Goal: Task Accomplishment & Management: Complete application form

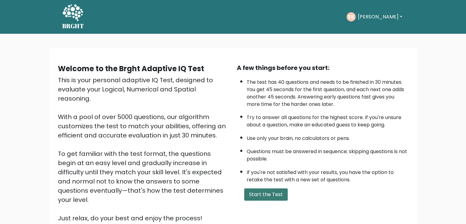
click at [276, 189] on button "Start the Test" at bounding box center [266, 194] width 44 height 12
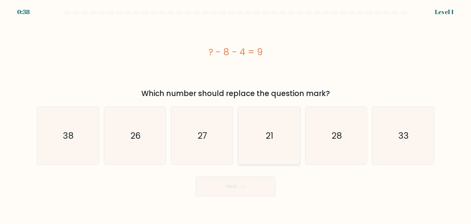
click at [275, 135] on icon "21" at bounding box center [269, 136] width 58 height 58
click at [236, 115] on input "d. 21" at bounding box center [235, 113] width 0 height 3
radio input "true"
click at [242, 186] on icon at bounding box center [241, 186] width 8 height 3
click at [248, 188] on button "Next" at bounding box center [236, 187] width 80 height 20
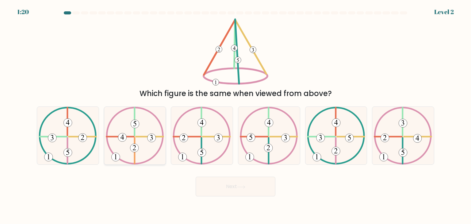
click at [124, 130] on icon at bounding box center [135, 136] width 58 height 58
click at [235, 115] on input "b." at bounding box center [235, 113] width 0 height 3
radio input "true"
click at [222, 116] on 247 at bounding box center [202, 136] width 56 height 56
click at [235, 115] on input "c." at bounding box center [235, 113] width 0 height 3
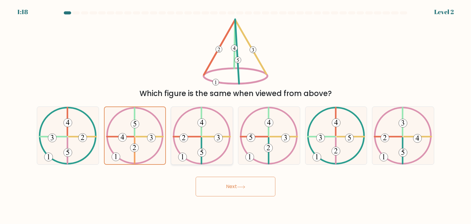
radio input "true"
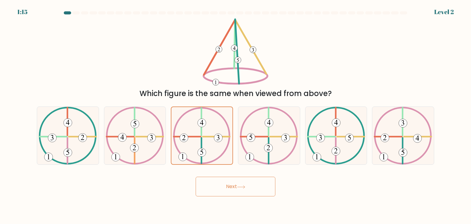
click at [250, 190] on button "Next" at bounding box center [236, 187] width 80 height 20
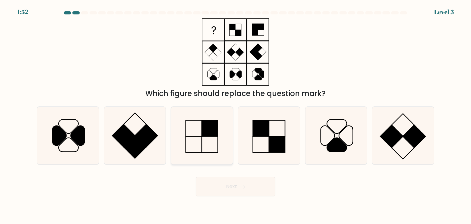
click at [210, 138] on icon at bounding box center [202, 136] width 58 height 58
click at [235, 115] on input "c." at bounding box center [235, 113] width 0 height 3
radio input "true"
click at [263, 186] on button "Next" at bounding box center [236, 187] width 80 height 20
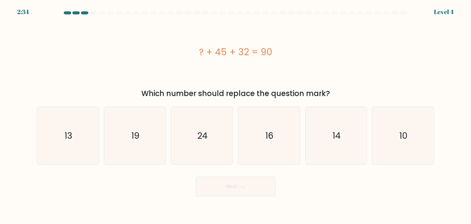
click at [222, 47] on div "? + 45 + 32 = 90" at bounding box center [235, 52] width 397 height 14
click at [222, 48] on div "? + 45 + 32 = 90" at bounding box center [235, 52] width 397 height 14
click at [243, 51] on div "? + 45 + 32 = 90" at bounding box center [235, 52] width 397 height 14
click at [226, 51] on div "? + 45 + 32 = 90" at bounding box center [235, 52] width 397 height 14
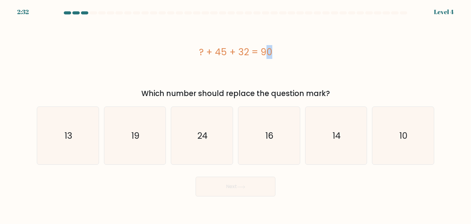
click at [226, 51] on div "? + 45 + 32 = 90" at bounding box center [235, 52] width 397 height 14
click at [239, 51] on div "? + 45 + 32 = 90" at bounding box center [235, 52] width 397 height 14
click at [81, 135] on icon "13" at bounding box center [68, 136] width 58 height 58
click at [235, 115] on input "a. 13" at bounding box center [235, 113] width 0 height 3
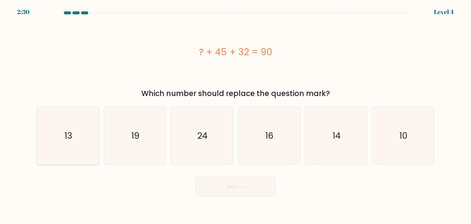
radio input "true"
click at [236, 183] on button "Next" at bounding box center [236, 187] width 80 height 20
click at [226, 189] on button "Next" at bounding box center [236, 187] width 80 height 20
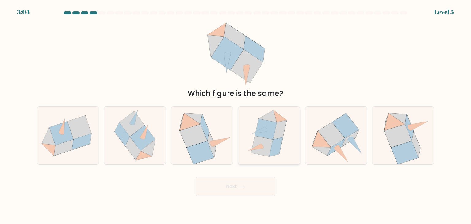
click at [276, 119] on icon at bounding box center [280, 116] width 13 height 12
click at [236, 115] on input "d." at bounding box center [235, 113] width 0 height 3
radio input "true"
click at [255, 178] on button "Next" at bounding box center [236, 187] width 80 height 20
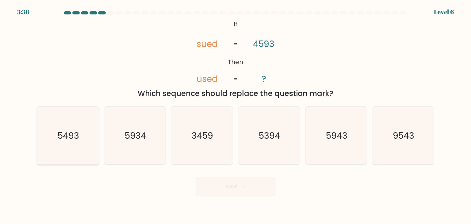
click at [85, 121] on icon "5493" at bounding box center [68, 136] width 58 height 58
click at [235, 115] on input "a. 5493" at bounding box center [235, 113] width 0 height 3
radio input "true"
click at [228, 182] on button "Next" at bounding box center [236, 187] width 80 height 20
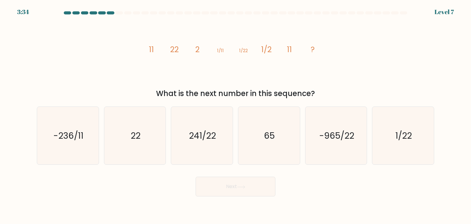
click at [152, 52] on tspan "11" at bounding box center [151, 49] width 5 height 11
click at [174, 49] on tspan "22" at bounding box center [174, 49] width 9 height 11
click at [199, 50] on tspan "2" at bounding box center [197, 49] width 4 height 11
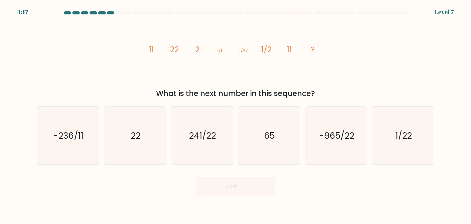
click at [198, 50] on tspan "2" at bounding box center [197, 49] width 4 height 11
click at [199, 49] on tspan "2" at bounding box center [197, 49] width 4 height 11
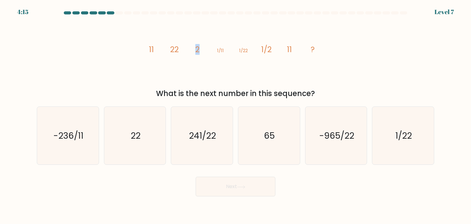
click at [216, 48] on icon "image/svg+xml 11 22 2 1/11 1/22 1/2 11 ?" at bounding box center [235, 51] width 184 height 67
click at [173, 48] on tspan "22" at bounding box center [174, 49] width 9 height 11
click at [200, 51] on tspan "2" at bounding box center [197, 49] width 4 height 11
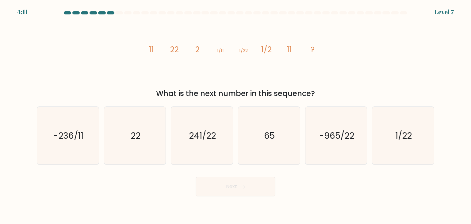
click at [200, 51] on tspan "2" at bounding box center [197, 49] width 4 height 11
click at [200, 51] on icon "image/svg+xml 11 22 2 1/11 1/22 1/2 11 ?" at bounding box center [235, 51] width 184 height 67
click at [201, 53] on icon "image/svg+xml 11 22 2 1/11 1/22 1/2 11 ?" at bounding box center [235, 51] width 184 height 67
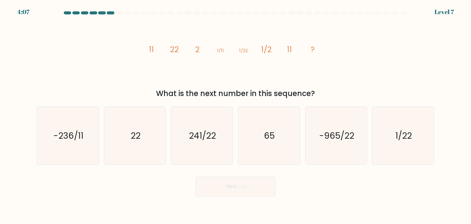
click at [194, 49] on icon "image/svg+xml 11 22 2 1/11 1/22 1/2 11 ?" at bounding box center [235, 51] width 184 height 67
click at [213, 49] on icon "image/svg+xml 11 22 2 1/11 1/22 1/2 11 ?" at bounding box center [235, 51] width 184 height 67
click at [222, 49] on tspan "1/11" at bounding box center [220, 50] width 7 height 6
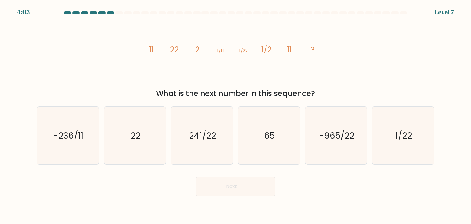
click at [151, 48] on tspan "11" at bounding box center [151, 49] width 5 height 11
click at [173, 48] on tspan "22" at bounding box center [174, 49] width 9 height 11
click at [197, 48] on tspan "2" at bounding box center [197, 49] width 4 height 11
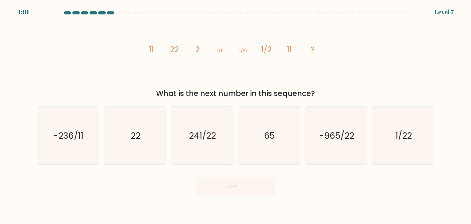
click at [197, 48] on tspan "2" at bounding box center [197, 49] width 4 height 11
click at [199, 49] on tspan "2" at bounding box center [197, 49] width 4 height 11
click at [217, 49] on tspan "1/11" at bounding box center [220, 50] width 7 height 6
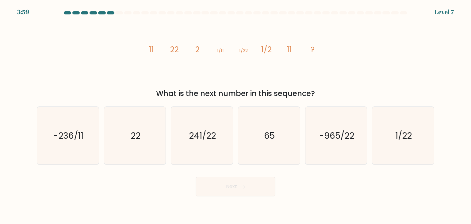
click at [200, 51] on icon "image/svg+xml 11 22 2 1/11 1/22 1/2 11 ?" at bounding box center [235, 51] width 184 height 67
click at [223, 50] on tspan "1/11" at bounding box center [220, 50] width 7 height 6
click at [251, 49] on icon "image/svg+xml 11 22 2 1/11 1/22 1/2 11 ?" at bounding box center [235, 51] width 184 height 67
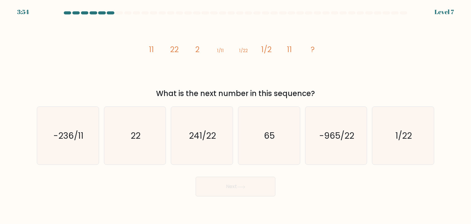
click at [247, 48] on tspan "1/22" at bounding box center [243, 50] width 9 height 6
click at [267, 48] on tspan "1/2" at bounding box center [266, 49] width 10 height 11
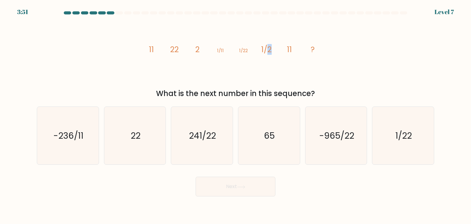
click at [267, 48] on tspan "1/2" at bounding box center [266, 49] width 10 height 11
click at [289, 45] on tspan "11" at bounding box center [289, 49] width 5 height 11
click at [261, 48] on icon "image/svg+xml 11 22 2 1/11 1/22 1/2 11 ?" at bounding box center [235, 51] width 184 height 67
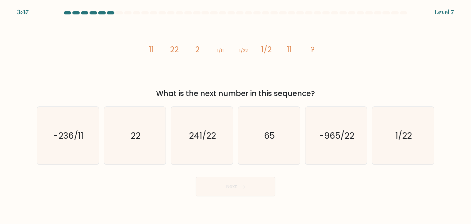
click at [151, 51] on tspan "11" at bounding box center [151, 49] width 5 height 11
click at [152, 52] on tspan "11" at bounding box center [151, 49] width 5 height 11
click at [176, 49] on tspan "22" at bounding box center [174, 49] width 9 height 11
click at [155, 117] on icon "22" at bounding box center [135, 136] width 58 height 58
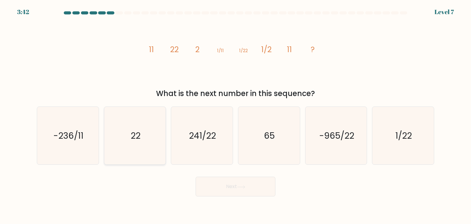
click at [235, 115] on input "b. 22" at bounding box center [235, 113] width 0 height 3
radio input "true"
click at [219, 183] on button "Next" at bounding box center [236, 187] width 80 height 20
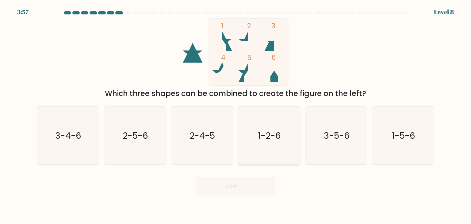
click at [270, 126] on icon "1-2-6" at bounding box center [269, 136] width 58 height 58
click at [236, 115] on input "d. 1-2-6" at bounding box center [235, 113] width 0 height 3
radio input "true"
click at [248, 186] on button "Next" at bounding box center [236, 187] width 80 height 20
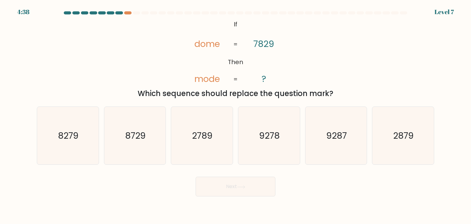
click at [209, 44] on tspan "dome" at bounding box center [206, 44] width 25 height 12
click at [257, 43] on tspan "7829" at bounding box center [263, 44] width 21 height 12
click at [402, 135] on text "2879" at bounding box center [403, 135] width 21 height 12
click at [236, 115] on input "f. 2879" at bounding box center [235, 113] width 0 height 3
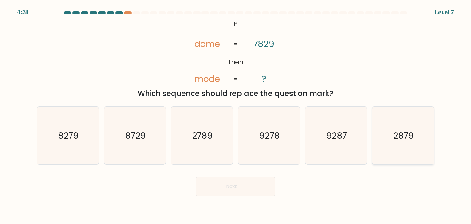
radio input "true"
click at [239, 182] on button "Next" at bounding box center [236, 187] width 80 height 20
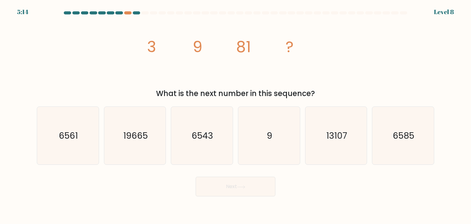
click at [194, 46] on tspan "9" at bounding box center [198, 47] width 10 height 22
click at [225, 46] on icon "image/svg+xml 3 9 81 ?" at bounding box center [235, 51] width 184 height 67
click at [203, 46] on icon "image/svg+xml 3 9 81 ?" at bounding box center [235, 51] width 184 height 67
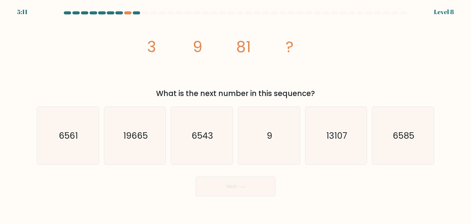
click at [197, 46] on tspan "9" at bounding box center [198, 47] width 10 height 22
click at [248, 44] on tspan "81" at bounding box center [243, 47] width 15 height 22
click at [149, 44] on icon "image/svg+xml 3 9 81 ?" at bounding box center [235, 51] width 184 height 67
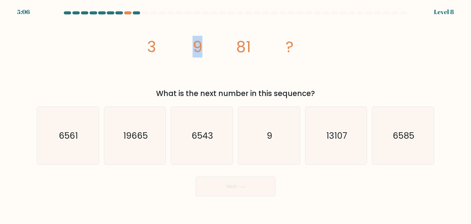
drag, startPoint x: 196, startPoint y: 40, endPoint x: 205, endPoint y: 38, distance: 9.4
click at [205, 38] on icon "image/svg+xml 3 9 81 ?" at bounding box center [235, 51] width 184 height 67
drag, startPoint x: 235, startPoint y: 40, endPoint x: 239, endPoint y: 39, distance: 4.0
click at [239, 39] on icon "image/svg+xml 3 9 81 ?" at bounding box center [235, 51] width 184 height 67
drag, startPoint x: 239, startPoint y: 39, endPoint x: 250, endPoint y: 36, distance: 10.7
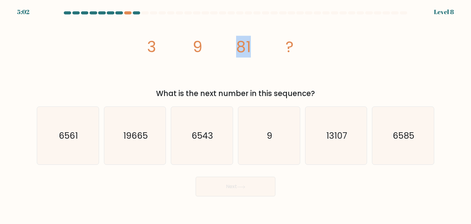
click at [250, 36] on tspan "81" at bounding box center [243, 47] width 15 height 22
click at [266, 33] on icon "image/svg+xml 3 9 81 ?" at bounding box center [235, 51] width 184 height 67
drag, startPoint x: 149, startPoint y: 47, endPoint x: 177, endPoint y: 46, distance: 27.6
click at [177, 46] on icon "image/svg+xml 3 9 81 ?" at bounding box center [235, 51] width 184 height 67
click at [195, 43] on tspan "9" at bounding box center [198, 47] width 10 height 22
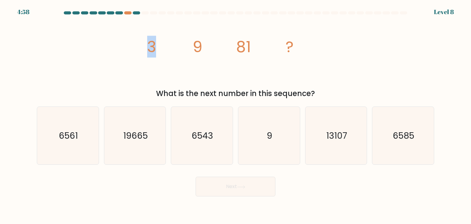
click at [195, 42] on tspan "9" at bounding box center [198, 47] width 10 height 22
click at [199, 42] on tspan "9" at bounding box center [198, 47] width 10 height 22
drag, startPoint x: 197, startPoint y: 40, endPoint x: 220, endPoint y: 46, distance: 23.4
click at [220, 46] on icon "image/svg+xml 3 9 81 ?" at bounding box center [235, 51] width 184 height 67
click at [237, 46] on tspan "81" at bounding box center [243, 47] width 15 height 22
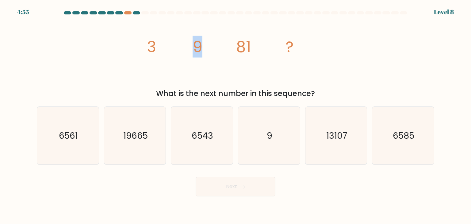
click at [237, 45] on tspan "81" at bounding box center [243, 47] width 15 height 22
click at [247, 44] on tspan "81" at bounding box center [243, 47] width 15 height 22
click at [265, 44] on icon "image/svg+xml 3 9 81 ?" at bounding box center [235, 51] width 184 height 67
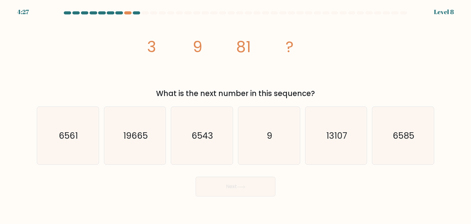
click at [241, 44] on tspan "81" at bounding box center [243, 47] width 15 height 22
click at [254, 45] on icon "image/svg+xml 3 9 81 ?" at bounding box center [235, 51] width 184 height 67
click at [248, 46] on tspan "81" at bounding box center [243, 47] width 15 height 22
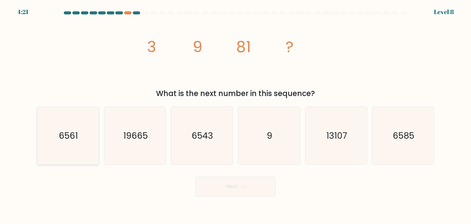
click at [88, 140] on icon "6561" at bounding box center [68, 136] width 58 height 58
click at [235, 115] on input "a. 6561" at bounding box center [235, 113] width 0 height 3
radio input "true"
click at [240, 189] on button "Next" at bounding box center [236, 187] width 80 height 20
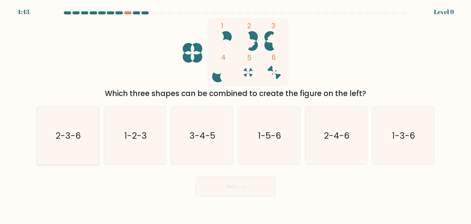
click at [99, 132] on div "2-3-6" at bounding box center [68, 135] width 62 height 58
click at [235, 115] on input "a. 2-3-6" at bounding box center [235, 113] width 0 height 3
radio input "true"
click at [265, 186] on button "Next" at bounding box center [236, 187] width 80 height 20
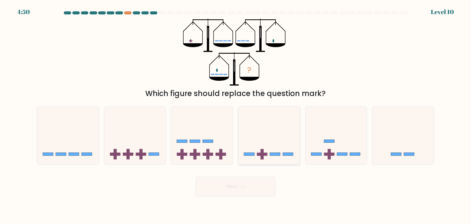
click at [278, 129] on icon at bounding box center [269, 135] width 62 height 51
click at [236, 115] on input "d." at bounding box center [235, 113] width 0 height 3
radio input "true"
click at [246, 189] on button "Next" at bounding box center [236, 187] width 80 height 20
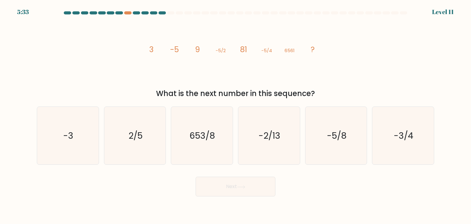
click at [148, 47] on icon "image/svg+xml 3 -5 9 -5/2 81 -5/4 6561 ?" at bounding box center [235, 51] width 184 height 67
click at [149, 47] on icon "image/svg+xml 3 -5 9 -5/2 81 -5/4 6561 ?" at bounding box center [235, 51] width 184 height 67
click at [151, 48] on tspan "3" at bounding box center [151, 49] width 4 height 11
click at [174, 48] on tspan "-5" at bounding box center [174, 49] width 9 height 11
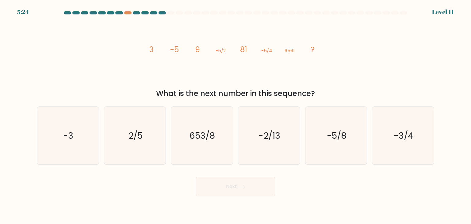
click at [216, 47] on tspan "-5/2" at bounding box center [221, 50] width 10 height 6
click at [271, 48] on tspan "-5/4" at bounding box center [266, 50] width 11 height 6
click at [223, 52] on tspan "-5/2" at bounding box center [221, 50] width 10 height 6
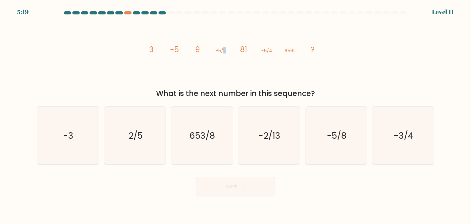
click at [223, 52] on tspan "-5/2" at bounding box center [221, 50] width 10 height 6
click at [271, 49] on tspan "-5/4" at bounding box center [266, 50] width 11 height 6
click at [331, 129] on icon "-5/8" at bounding box center [336, 136] width 58 height 58
click at [236, 115] on input "e. -5/8" at bounding box center [235, 113] width 0 height 3
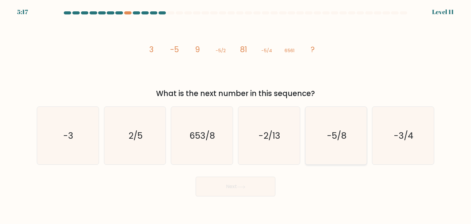
radio input "true"
click at [231, 184] on button "Next" at bounding box center [236, 187] width 80 height 20
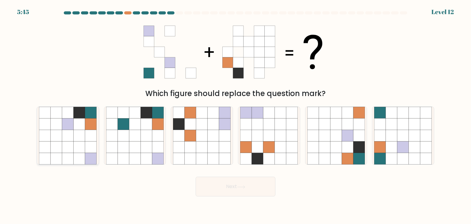
click at [90, 119] on icon at bounding box center [91, 124] width 12 height 12
click at [235, 115] on input "a." at bounding box center [235, 113] width 0 height 3
radio input "true"
click at [161, 124] on icon at bounding box center [158, 124] width 12 height 12
click at [235, 115] on input "b." at bounding box center [235, 113] width 0 height 3
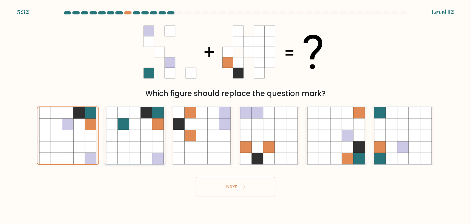
radio input "true"
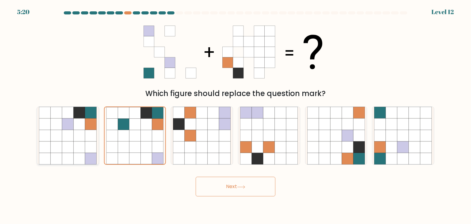
click at [90, 120] on icon at bounding box center [91, 124] width 12 height 12
click at [235, 115] on input "a." at bounding box center [235, 113] width 0 height 3
radio input "true"
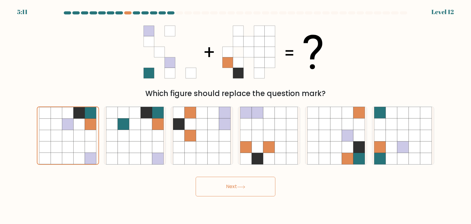
click at [215, 186] on button "Next" at bounding box center [236, 187] width 80 height 20
click at [240, 181] on button "Next" at bounding box center [236, 187] width 80 height 20
click at [81, 149] on icon at bounding box center [79, 146] width 11 height 11
click at [235, 115] on input "a." at bounding box center [235, 113] width 0 height 3
click at [240, 183] on button "Next" at bounding box center [236, 187] width 80 height 20
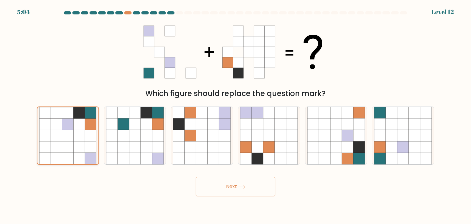
click at [97, 118] on div at bounding box center [68, 135] width 62 height 58
click at [235, 115] on input "a." at bounding box center [235, 113] width 0 height 3
click at [117, 121] on icon at bounding box center [112, 124] width 12 height 12
click at [235, 115] on input "b." at bounding box center [235, 113] width 0 height 3
radio input "true"
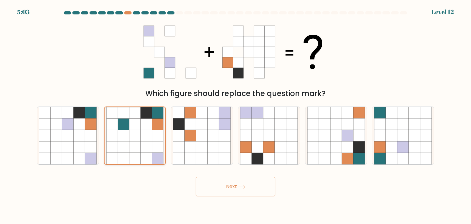
drag, startPoint x: 70, startPoint y: 119, endPoint x: 135, endPoint y: 141, distance: 68.6
click at [71, 120] on icon at bounding box center [68, 124] width 12 height 12
click at [235, 115] on input "a." at bounding box center [235, 113] width 0 height 3
radio input "true"
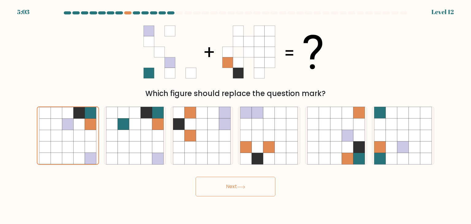
click at [230, 179] on button "Next" at bounding box center [236, 187] width 80 height 20
click at [196, 177] on button "Next" at bounding box center [236, 187] width 80 height 20
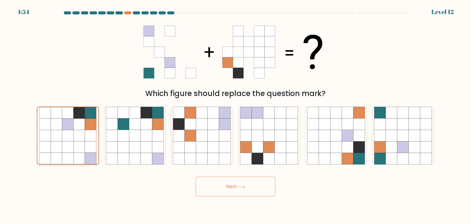
click at [83, 109] on icon at bounding box center [79, 112] width 11 height 11
click at [235, 112] on input "a." at bounding box center [235, 113] width 0 height 3
click at [216, 179] on button "Next" at bounding box center [236, 187] width 80 height 20
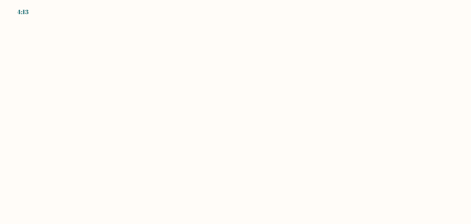
click at [261, 69] on body "4:13" at bounding box center [235, 112] width 471 height 224
drag, startPoint x: 20, startPoint y: 12, endPoint x: 38, endPoint y: 13, distance: 18.2
click at [38, 13] on div "4:08" at bounding box center [235, 8] width 471 height 17
drag, startPoint x: 19, startPoint y: 14, endPoint x: 44, endPoint y: 17, distance: 24.4
click at [44, 17] on body "4:07" at bounding box center [235, 112] width 471 height 224
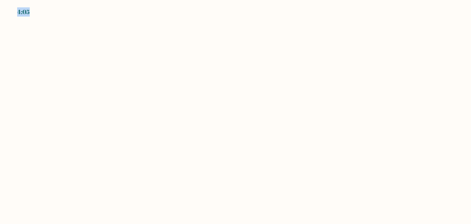
click at [29, 14] on div "4:05" at bounding box center [235, 8] width 471 height 17
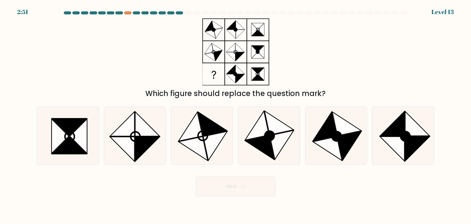
click at [187, 39] on div "Which figure should replace the question mark?" at bounding box center [235, 58] width 405 height 81
click at [341, 138] on circle at bounding box center [336, 136] width 13 height 13
click at [236, 115] on input "e." at bounding box center [235, 113] width 0 height 3
radio input "true"
click at [243, 187] on icon at bounding box center [241, 186] width 8 height 3
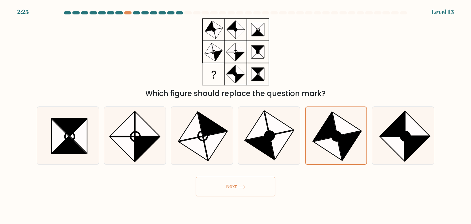
click at [248, 187] on button "Next" at bounding box center [236, 187] width 80 height 20
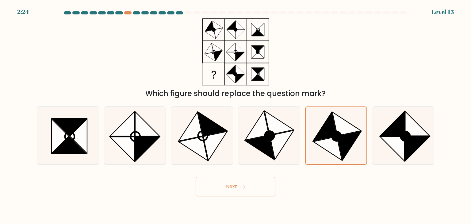
click at [248, 187] on button "Next" at bounding box center [236, 187] width 80 height 20
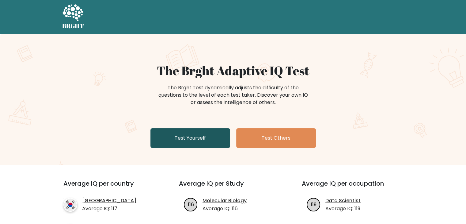
click at [195, 146] on link "Test Yourself" at bounding box center [191, 138] width 80 height 20
click at [186, 135] on link "Test Yourself" at bounding box center [191, 138] width 80 height 20
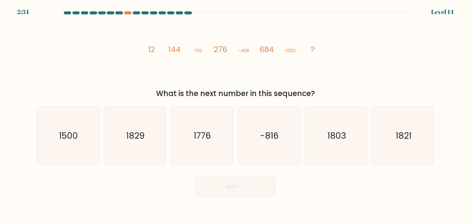
click at [168, 50] on icon "image/svg+xml 12 144 -132 276 -408 684 -1092 ?" at bounding box center [235, 51] width 184 height 67
click at [148, 48] on tspan "12" at bounding box center [151, 49] width 7 height 11
drag, startPoint x: 149, startPoint y: 48, endPoint x: 160, endPoint y: 50, distance: 11.7
click at [149, 48] on tspan "12" at bounding box center [151, 49] width 7 height 11
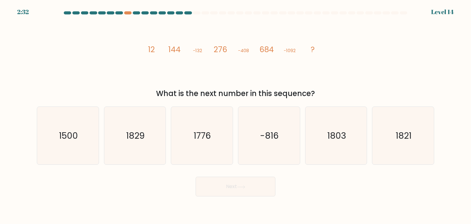
click at [170, 48] on tspan "144" at bounding box center [174, 49] width 12 height 11
click at [172, 48] on tspan "144" at bounding box center [174, 49] width 12 height 11
click at [150, 48] on tspan "12" at bounding box center [151, 49] width 7 height 11
click at [168, 47] on tspan "144" at bounding box center [174, 49] width 12 height 11
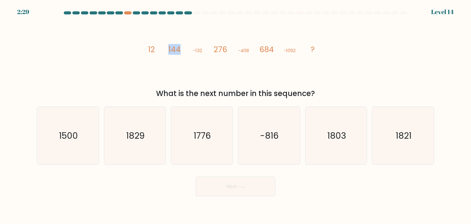
click at [168, 47] on tspan "144" at bounding box center [174, 49] width 12 height 11
click at [201, 51] on tspan "-132" at bounding box center [197, 50] width 9 height 6
click at [207, 51] on icon "image/svg+xml 12 144 -132 276 -408 684 -1092 ?" at bounding box center [235, 51] width 184 height 67
click at [218, 48] on tspan "276" at bounding box center [220, 49] width 13 height 11
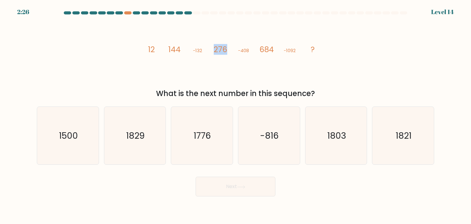
click at [218, 48] on tspan "276" at bounding box center [220, 49] width 13 height 11
click at [249, 48] on tspan "-408" at bounding box center [243, 50] width 11 height 6
click at [258, 48] on icon "image/svg+xml 12 144 -132 276 -408 684 -1092 ?" at bounding box center [235, 51] width 184 height 67
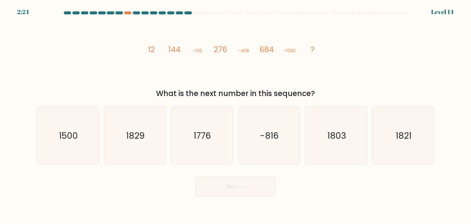
click at [201, 51] on tspan "-132" at bounding box center [197, 50] width 9 height 6
click at [179, 51] on tspan "144" at bounding box center [174, 49] width 12 height 11
click at [183, 51] on icon "image/svg+xml 12 144 -132 276 -408 684 -1092 ?" at bounding box center [235, 51] width 184 height 67
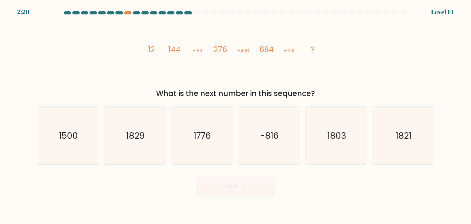
click at [183, 51] on icon "image/svg+xml 12 144 -132 276 -408 684 -1092 ?" at bounding box center [235, 51] width 184 height 67
click at [171, 49] on tspan "144" at bounding box center [174, 49] width 12 height 11
click at [192, 52] on icon "image/svg+xml 12 144 -132 276 -408 684 -1092 ?" at bounding box center [235, 51] width 184 height 67
click at [201, 50] on tspan "-132" at bounding box center [197, 50] width 9 height 6
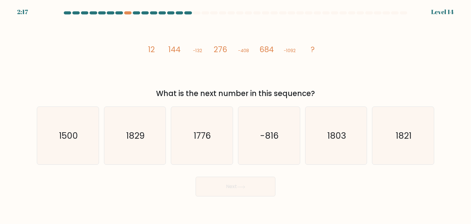
click at [201, 50] on tspan "-132" at bounding box center [197, 50] width 9 height 6
click at [171, 45] on tspan "144" at bounding box center [174, 49] width 12 height 11
click at [199, 49] on tspan "-132" at bounding box center [197, 50] width 9 height 6
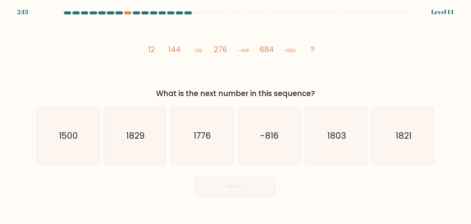
click at [220, 46] on tspan "276" at bounding box center [220, 49] width 13 height 11
click at [202, 50] on tspan "-132" at bounding box center [197, 50] width 9 height 6
drag, startPoint x: 175, startPoint y: 49, endPoint x: 189, endPoint y: 47, distance: 13.4
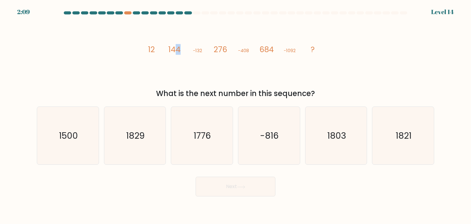
click at [189, 47] on icon "image/svg+xml 12 144 -132 276 -408 684 -1092 ?" at bounding box center [235, 51] width 184 height 67
click at [198, 49] on tspan "-132" at bounding box center [197, 50] width 9 height 6
click at [220, 44] on tspan "276" at bounding box center [220, 49] width 13 height 11
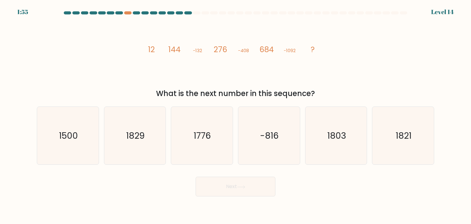
click at [243, 52] on tspan "-408" at bounding box center [243, 50] width 11 height 6
click at [216, 50] on tspan "276" at bounding box center [220, 49] width 13 height 11
click at [266, 47] on tspan "684" at bounding box center [266, 49] width 14 height 11
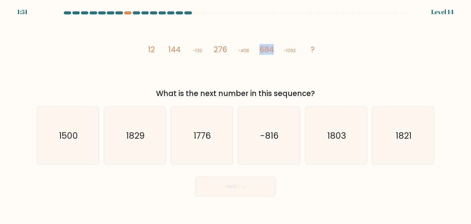
click at [266, 47] on tspan "684" at bounding box center [266, 49] width 14 height 11
click at [296, 50] on tspan "-1092" at bounding box center [290, 50] width 12 height 6
click at [197, 124] on icon "1776" at bounding box center [202, 136] width 58 height 58
click at [235, 115] on input "c. 1776" at bounding box center [235, 113] width 0 height 3
radio input "true"
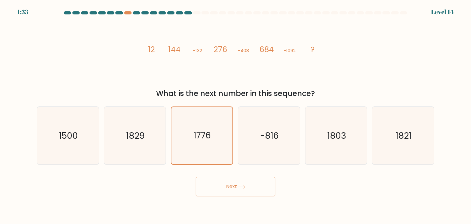
click at [237, 191] on button "Next" at bounding box center [236, 187] width 80 height 20
click at [225, 182] on button "Next" at bounding box center [236, 187] width 80 height 20
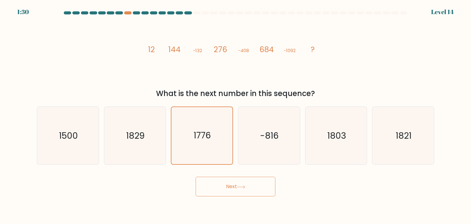
click at [225, 182] on button "Next" at bounding box center [236, 187] width 80 height 20
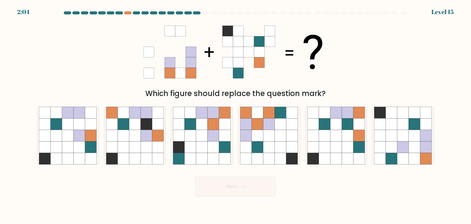
click at [210, 49] on icon at bounding box center [235, 51] width 184 height 67
click at [254, 122] on icon at bounding box center [258, 124] width 12 height 12
click at [236, 115] on input "d." at bounding box center [235, 113] width 0 height 3
radio input "true"
click at [254, 190] on button "Next" at bounding box center [236, 187] width 80 height 20
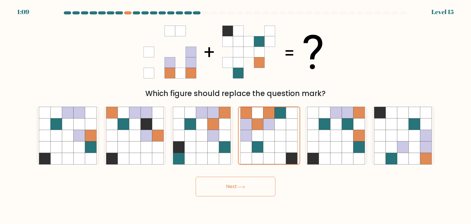
click at [249, 189] on button "Next" at bounding box center [236, 187] width 80 height 20
click at [256, 150] on icon at bounding box center [257, 146] width 11 height 11
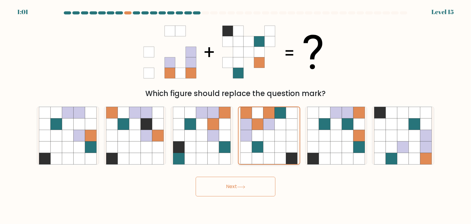
click at [236, 115] on input "d." at bounding box center [235, 113] width 0 height 3
click at [238, 185] on button "Next" at bounding box center [236, 187] width 80 height 20
click at [238, 184] on button "Next" at bounding box center [236, 187] width 80 height 20
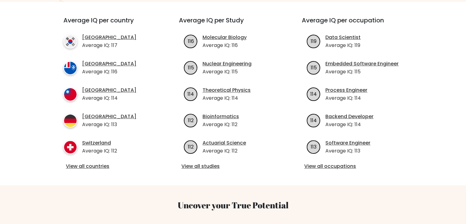
scroll to position [163, 0]
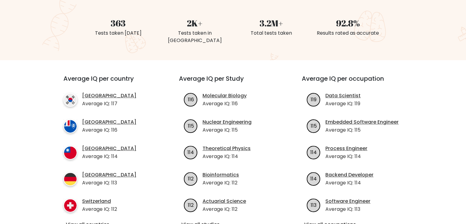
drag, startPoint x: 99, startPoint y: 167, endPoint x: 141, endPoint y: 183, distance: 44.8
click at [141, 183] on ul "South Korea Average IQ: 117 French Southern Territories Average IQ: 116 Taiwan …" at bounding box center [110, 152] width 94 height 121
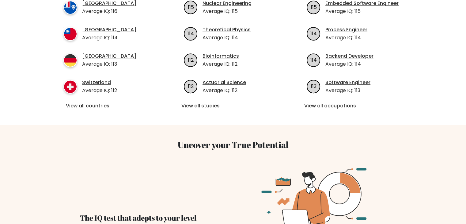
scroll to position [282, 0]
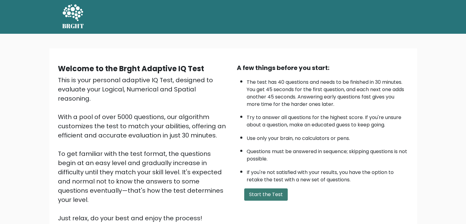
click at [285, 190] on button "Start the Test" at bounding box center [266, 194] width 44 height 12
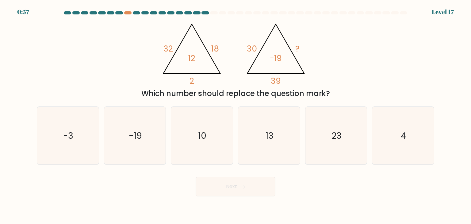
click at [171, 46] on tspan "32" at bounding box center [168, 48] width 10 height 11
click at [190, 55] on tspan "12" at bounding box center [191, 57] width 7 height 11
click at [215, 44] on tspan "18" at bounding box center [215, 48] width 8 height 11
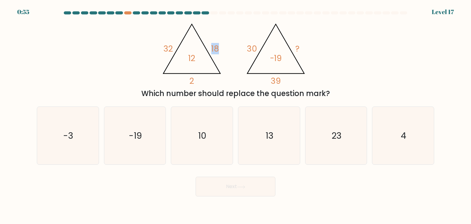
click at [215, 44] on tspan "18" at bounding box center [215, 48] width 8 height 11
click at [189, 61] on tspan "12" at bounding box center [191, 57] width 7 height 11
click at [189, 62] on tspan "12" at bounding box center [191, 57] width 7 height 11
click at [193, 58] on tspan "12" at bounding box center [191, 57] width 7 height 11
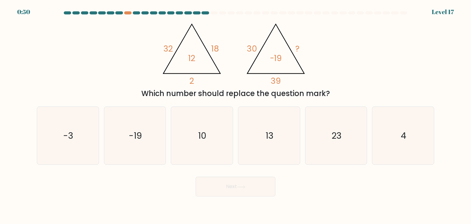
click at [214, 46] on tspan "18" at bounding box center [215, 48] width 8 height 11
click at [280, 58] on tspan "-19" at bounding box center [276, 57] width 12 height 11
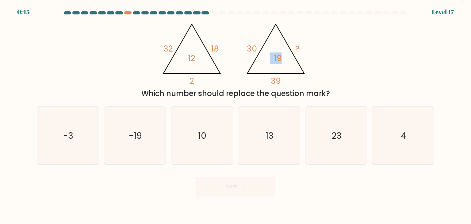
drag, startPoint x: 270, startPoint y: 57, endPoint x: 280, endPoint y: 57, distance: 9.2
click at [280, 57] on tspan "-19" at bounding box center [276, 57] width 12 height 11
click at [278, 80] on tspan "39" at bounding box center [276, 80] width 10 height 11
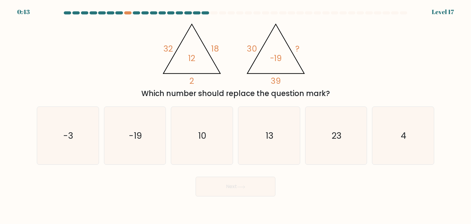
click at [278, 80] on tspan "39" at bounding box center [276, 80] width 10 height 11
click at [276, 56] on tspan "-19" at bounding box center [276, 57] width 12 height 11
click at [207, 136] on icon "10" at bounding box center [202, 136] width 58 height 58
click at [235, 115] on input "c. 10" at bounding box center [235, 113] width 0 height 3
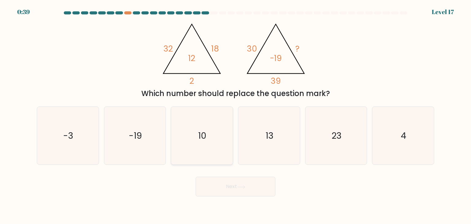
radio input "true"
click at [228, 182] on button "Next" at bounding box center [236, 187] width 80 height 20
click at [244, 181] on button "Next" at bounding box center [236, 187] width 80 height 20
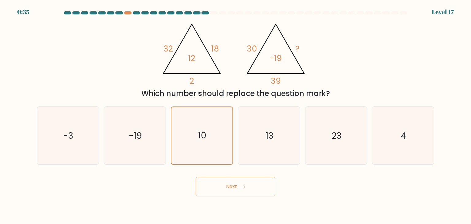
click at [244, 181] on button "Next" at bounding box center [236, 187] width 80 height 20
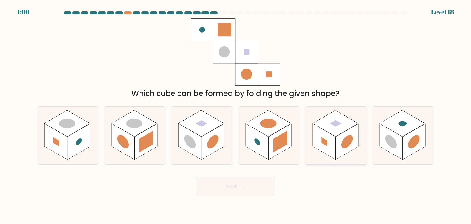
click at [320, 132] on rect at bounding box center [324, 142] width 23 height 36
click at [236, 115] on input "e." at bounding box center [235, 113] width 0 height 3
radio input "true"
click at [252, 186] on button "Next" at bounding box center [236, 187] width 80 height 20
click at [238, 181] on button "Next" at bounding box center [236, 187] width 80 height 20
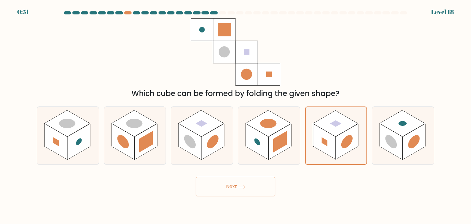
click at [239, 181] on button "Next" at bounding box center [236, 187] width 80 height 20
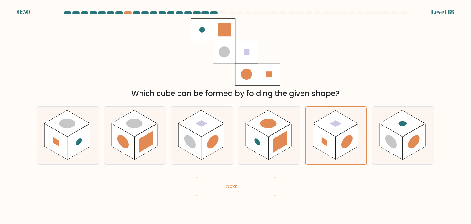
click at [239, 181] on button "Next" at bounding box center [236, 187] width 80 height 20
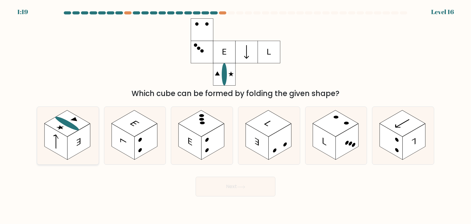
click at [89, 129] on rect at bounding box center [78, 142] width 23 height 36
click at [235, 115] on input "a." at bounding box center [235, 113] width 0 height 3
radio input "true"
click at [215, 109] on icon at bounding box center [202, 136] width 62 height 58
click at [235, 112] on input "c." at bounding box center [235, 113] width 0 height 3
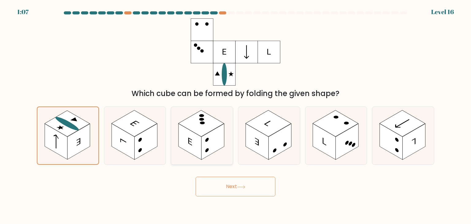
radio input "true"
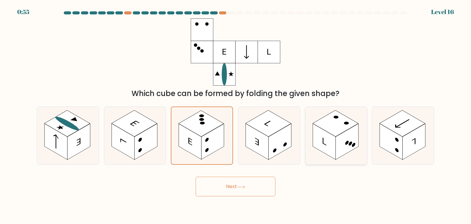
click at [316, 123] on rect at bounding box center [335, 123] width 46 height 26
click at [236, 115] on input "e." at bounding box center [235, 113] width 0 height 3
radio input "true"
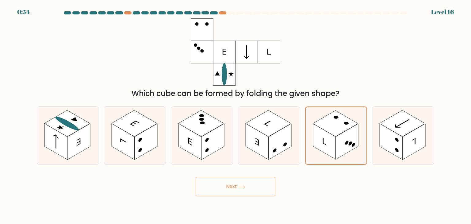
click at [232, 189] on button "Next" at bounding box center [236, 187] width 80 height 20
click at [251, 183] on button "Next" at bounding box center [236, 187] width 80 height 20
click at [221, 179] on button "Next" at bounding box center [236, 187] width 80 height 20
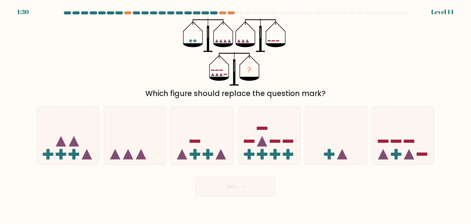
click at [219, 42] on icon "?" at bounding box center [235, 51] width 105 height 67
click at [196, 150] on rect at bounding box center [194, 154] width 3 height 10
click at [235, 115] on input "c." at bounding box center [235, 113] width 0 height 3
radio input "true"
click at [229, 188] on button "Next" at bounding box center [236, 187] width 80 height 20
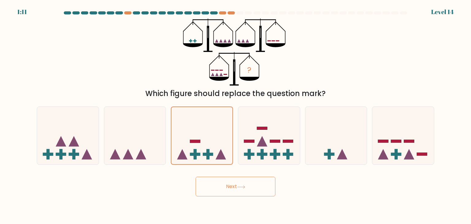
click at [234, 184] on button "Next" at bounding box center [236, 187] width 80 height 20
click at [224, 181] on button "Next" at bounding box center [236, 187] width 80 height 20
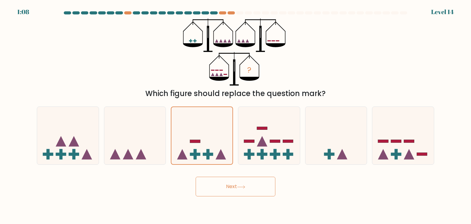
click at [224, 181] on button "Next" at bounding box center [236, 187] width 80 height 20
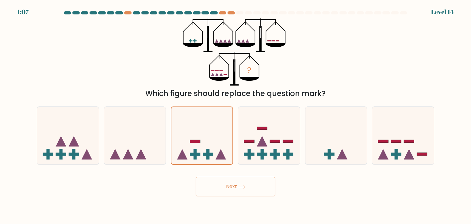
click at [224, 181] on button "Next" at bounding box center [236, 187] width 80 height 20
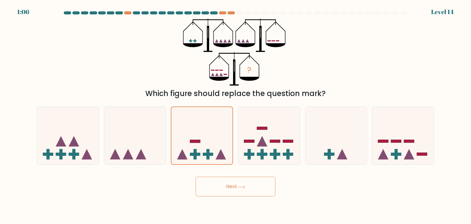
click at [224, 181] on button "Next" at bounding box center [236, 187] width 80 height 20
click at [219, 192] on button "Next" at bounding box center [236, 187] width 80 height 20
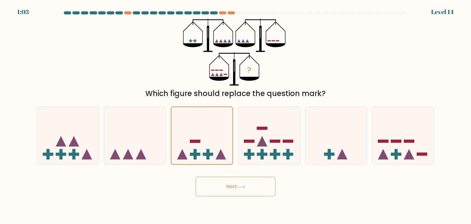
click at [219, 192] on button "Next" at bounding box center [236, 187] width 80 height 20
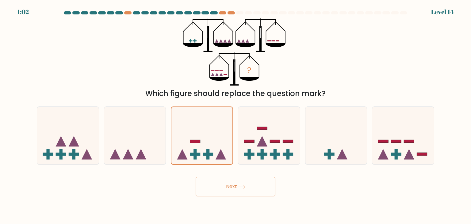
click at [219, 192] on button "Next" at bounding box center [236, 187] width 80 height 20
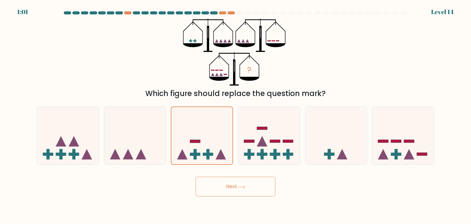
click at [219, 192] on button "Next" at bounding box center [236, 187] width 80 height 20
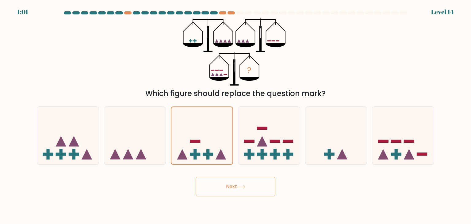
click at [219, 192] on button "Next" at bounding box center [236, 187] width 80 height 20
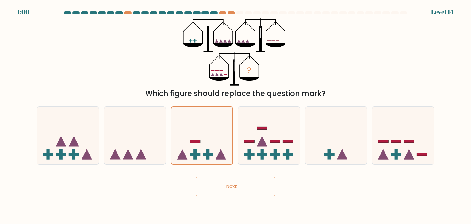
click at [219, 192] on button "Next" at bounding box center [236, 187] width 80 height 20
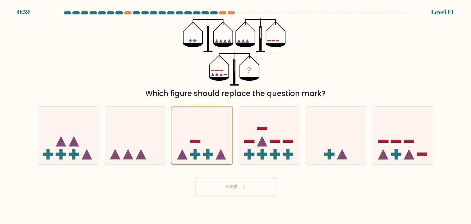
click at [219, 192] on button "Next" at bounding box center [236, 187] width 80 height 20
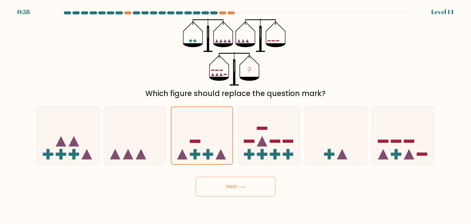
click at [219, 192] on button "Next" at bounding box center [236, 187] width 80 height 20
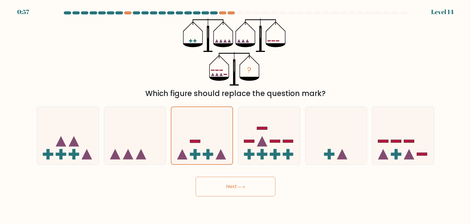
click at [219, 192] on button "Next" at bounding box center [236, 187] width 80 height 20
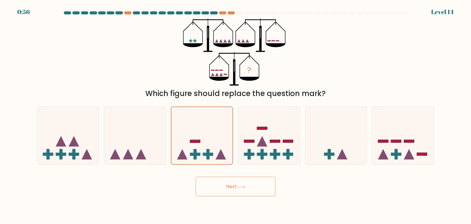
click at [219, 192] on button "Next" at bounding box center [236, 187] width 80 height 20
click at [221, 189] on button "Next" at bounding box center [236, 187] width 80 height 20
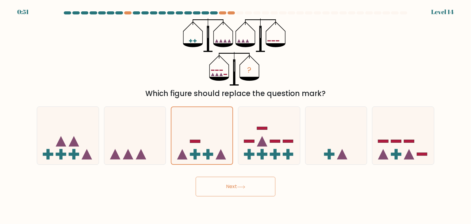
click at [221, 189] on button "Next" at bounding box center [236, 187] width 80 height 20
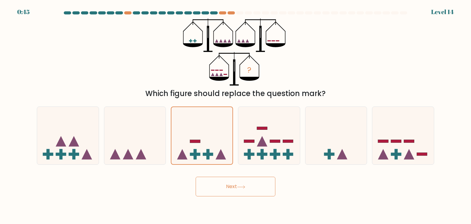
click at [209, 180] on button "Next" at bounding box center [236, 187] width 80 height 20
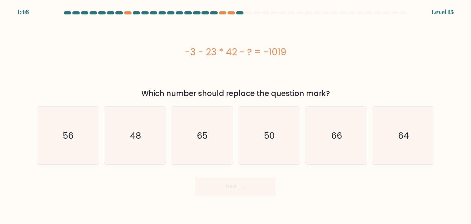
click at [206, 57] on div "-3 - 23 * 42 - ? = -1019" at bounding box center [235, 52] width 397 height 14
click at [219, 46] on div "-3 - 23 * 42 - ? = -1019" at bounding box center [235, 52] width 397 height 14
click at [210, 53] on div "-3 - 23 * 42 - ? = -1019" at bounding box center [235, 52] width 397 height 14
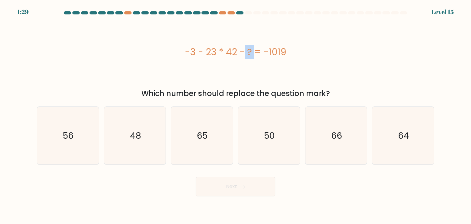
click at [216, 54] on div "-3 - 23 * 42 - ? = -1019" at bounding box center [235, 52] width 397 height 14
click at [217, 55] on div "-3 - 23 * 42 - ? = -1019" at bounding box center [235, 52] width 397 height 14
click at [210, 54] on div "-3 - 23 * 42 - ? = -1019" at bounding box center [235, 52] width 397 height 14
click at [209, 51] on div "-3 - 23 * 42 - ? = -1019" at bounding box center [235, 52] width 397 height 14
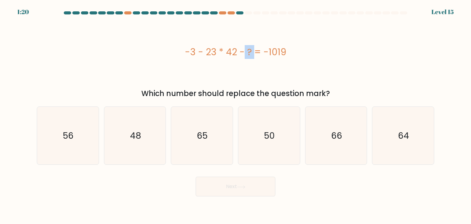
click at [209, 51] on div "-3 - 23 * 42 - ? = -1019" at bounding box center [235, 52] width 397 height 14
click at [272, 137] on text "50" at bounding box center [269, 135] width 11 height 12
click at [236, 115] on input "d. 50" at bounding box center [235, 113] width 0 height 3
radio input "true"
click at [244, 185] on icon at bounding box center [241, 186] width 8 height 3
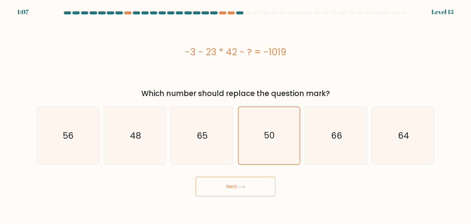
click at [251, 195] on button "Next" at bounding box center [236, 187] width 80 height 20
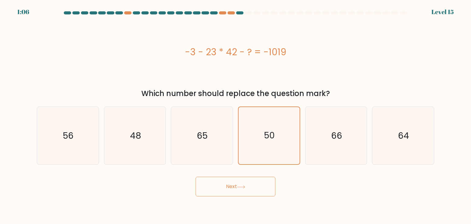
click at [251, 195] on button "Next" at bounding box center [236, 187] width 80 height 20
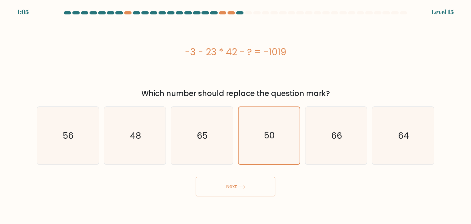
click at [251, 195] on button "Next" at bounding box center [236, 187] width 80 height 20
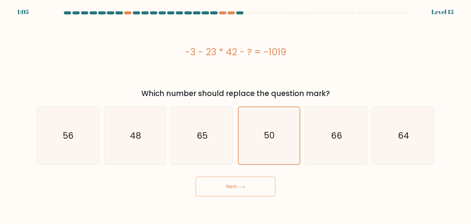
click at [251, 195] on button "Next" at bounding box center [236, 187] width 80 height 20
click at [225, 184] on button "Next" at bounding box center [236, 187] width 80 height 20
click at [228, 187] on button "Next" at bounding box center [236, 187] width 80 height 20
click at [245, 186] on icon at bounding box center [241, 186] width 8 height 3
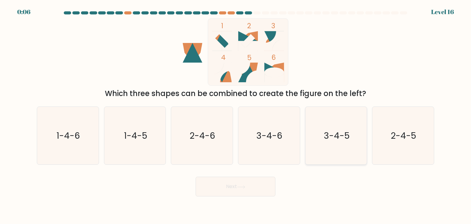
click at [323, 137] on icon "3-4-5" at bounding box center [336, 136] width 58 height 58
click at [236, 115] on input "e. 3-4-5" at bounding box center [235, 113] width 0 height 3
radio input "true"
click at [254, 179] on button "Next" at bounding box center [236, 187] width 80 height 20
click at [217, 188] on button "Next" at bounding box center [236, 187] width 80 height 20
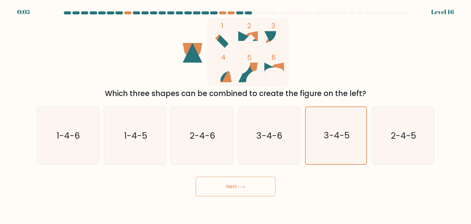
click at [217, 188] on button "Next" at bounding box center [236, 187] width 80 height 20
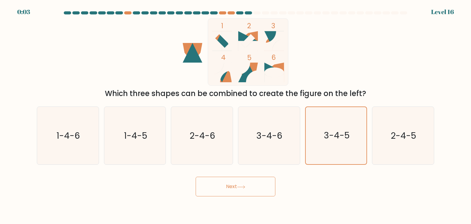
click at [217, 188] on button "Next" at bounding box center [236, 187] width 80 height 20
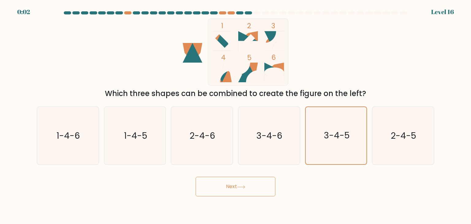
click at [217, 188] on button "Next" at bounding box center [236, 187] width 80 height 20
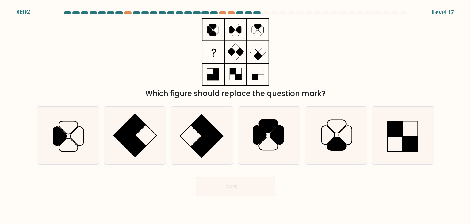
click at [217, 188] on button "Next" at bounding box center [236, 187] width 80 height 20
click at [144, 129] on icon at bounding box center [135, 136] width 58 height 58
click at [235, 115] on input "b." at bounding box center [235, 113] width 0 height 3
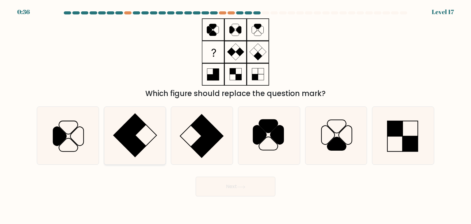
radio input "true"
click at [236, 184] on button "Next" at bounding box center [236, 187] width 80 height 20
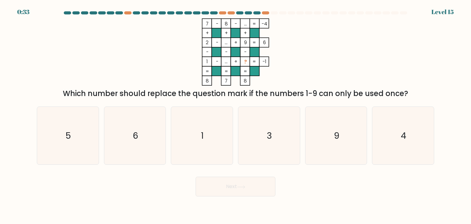
click at [236, 184] on button "Next" at bounding box center [236, 187] width 80 height 20
click at [224, 43] on rect at bounding box center [226, 43] width 10 height 10
click at [226, 63] on tspan "..." at bounding box center [226, 61] width 3 height 6
drag, startPoint x: 398, startPoint y: 139, endPoint x: 395, endPoint y: 139, distance: 3.1
click at [397, 139] on icon "4" at bounding box center [403, 136] width 58 height 58
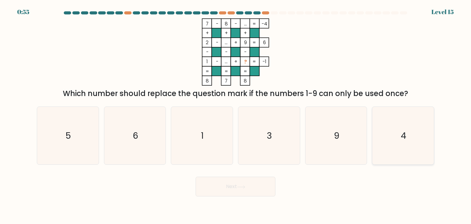
click at [236, 115] on input "f. 4" at bounding box center [235, 113] width 0 height 3
radio input "true"
click at [236, 189] on button "Next" at bounding box center [236, 187] width 80 height 20
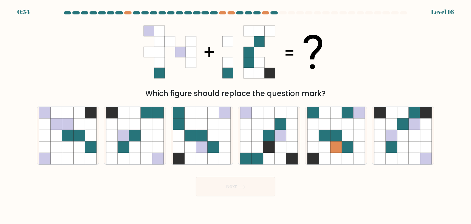
click at [237, 189] on button "Next" at bounding box center [236, 187] width 80 height 20
click at [180, 120] on icon at bounding box center [179, 124] width 12 height 12
click at [235, 115] on input "c." at bounding box center [235, 113] width 0 height 3
radio input "true"
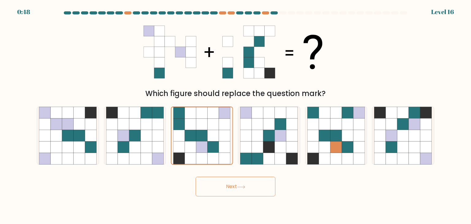
click at [218, 183] on button "Next" at bounding box center [236, 187] width 80 height 20
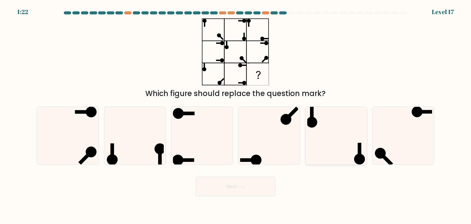
click at [350, 139] on icon at bounding box center [336, 136] width 58 height 58
click at [236, 115] on input "e." at bounding box center [235, 113] width 0 height 3
radio input "true"
click at [260, 189] on button "Next" at bounding box center [236, 187] width 80 height 20
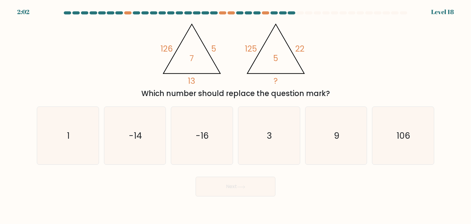
click at [170, 46] on tspan "126" at bounding box center [167, 48] width 12 height 11
click at [188, 56] on icon "@import url('[URL][DOMAIN_NAME]); 126 5 13 7 @import url('[URL][DOMAIN_NAME]); …" at bounding box center [235, 51] width 155 height 67
click at [210, 51] on icon "@import url('[URL][DOMAIN_NAME]); 126 5 13 7 @import url('[URL][DOMAIN_NAME]); …" at bounding box center [235, 51] width 155 height 67
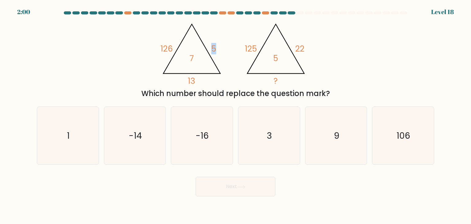
click at [211, 51] on icon "@import url('[URL][DOMAIN_NAME]); 126 5 13 7 @import url('[URL][DOMAIN_NAME]); …" at bounding box center [235, 51] width 155 height 67
click at [192, 59] on tspan "7" at bounding box center [192, 57] width 4 height 11
click at [194, 78] on tspan "13" at bounding box center [191, 80] width 7 height 11
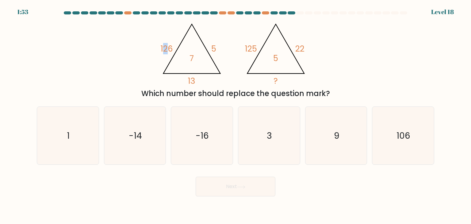
drag, startPoint x: 166, startPoint y: 47, endPoint x: 171, endPoint y: 50, distance: 6.0
click at [171, 49] on tspan "126" at bounding box center [167, 48] width 12 height 11
click at [171, 51] on tspan "126" at bounding box center [167, 48] width 12 height 11
click at [190, 55] on tspan "7" at bounding box center [192, 57] width 4 height 11
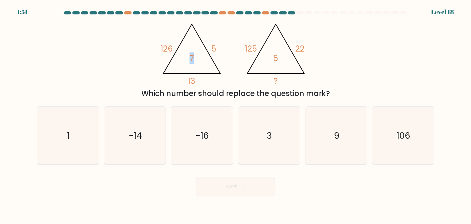
click at [190, 55] on tspan "7" at bounding box center [192, 57] width 4 height 11
click at [198, 63] on icon "@import url('[URL][DOMAIN_NAME]); 126 5 13 7 @import url('[URL][DOMAIN_NAME]); …" at bounding box center [235, 51] width 155 height 67
click at [168, 50] on tspan "126" at bounding box center [167, 48] width 12 height 11
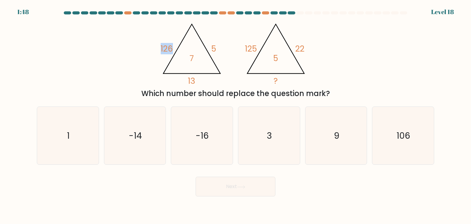
click at [168, 50] on tspan "126" at bounding box center [167, 48] width 12 height 11
click at [190, 54] on tspan "7" at bounding box center [192, 57] width 4 height 11
click at [168, 47] on tspan "126" at bounding box center [167, 48] width 12 height 11
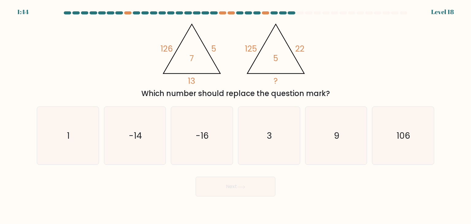
click at [195, 56] on icon "@import url('[URL][DOMAIN_NAME]); 126 5 13 7 @import url('[URL][DOMAIN_NAME]); …" at bounding box center [235, 51] width 155 height 67
click at [192, 57] on tspan "7" at bounding box center [192, 57] width 4 height 11
click at [247, 47] on tspan "125" at bounding box center [251, 48] width 12 height 11
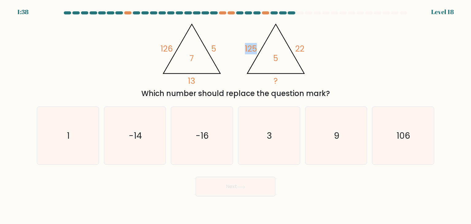
click at [247, 47] on tspan "125" at bounding box center [251, 48] width 12 height 11
click at [275, 56] on tspan "5" at bounding box center [275, 57] width 5 height 11
click at [259, 143] on icon "3" at bounding box center [269, 136] width 58 height 58
click at [236, 115] on input "d. 3" at bounding box center [235, 113] width 0 height 3
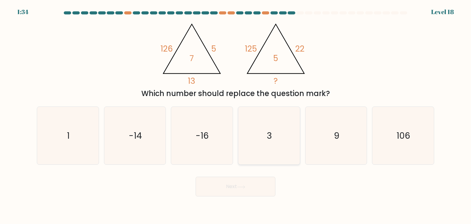
radio input "true"
click at [247, 196] on button "Next" at bounding box center [236, 187] width 80 height 20
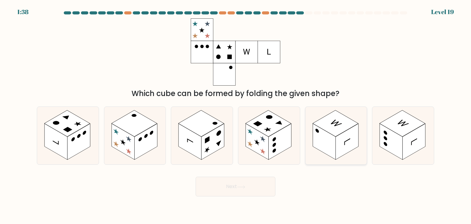
click at [329, 136] on rect at bounding box center [324, 142] width 23 height 36
click at [236, 115] on input "e." at bounding box center [235, 113] width 0 height 3
radio input "true"
click at [259, 182] on button "Next" at bounding box center [236, 187] width 80 height 20
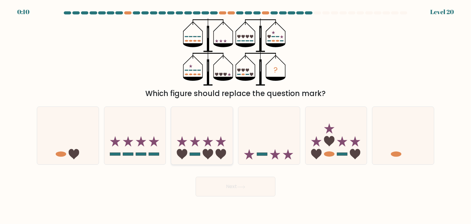
click at [204, 138] on icon at bounding box center [202, 135] width 62 height 51
click at [235, 115] on input "c." at bounding box center [235, 113] width 0 height 3
radio input "true"
click at [229, 189] on button "Next" at bounding box center [236, 187] width 80 height 20
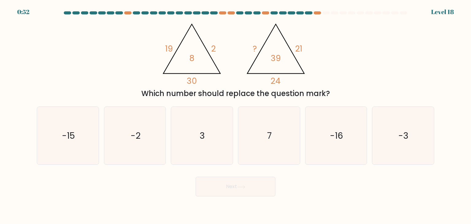
click at [192, 57] on tspan "8" at bounding box center [191, 57] width 5 height 11
click at [161, 43] on icon "@import url('https://fonts.googleapis.com/css?family=Abril+Fatface:400,100,100i…" at bounding box center [235, 51] width 155 height 67
click at [257, 45] on icon "@import url('https://fonts.googleapis.com/css?family=Abril+Fatface:400,100,100i…" at bounding box center [235, 51] width 155 height 67
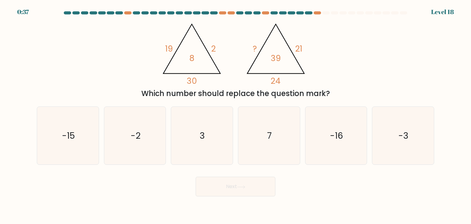
click at [270, 78] on icon "@import url('https://fonts.googleapis.com/css?family=Abril+Fatface:400,100,100i…" at bounding box center [235, 51] width 155 height 67
click at [278, 57] on tspan "39" at bounding box center [276, 57] width 10 height 11
click at [285, 51] on icon "@import url('https://fonts.googleapis.com/css?family=Abril+Fatface:400,100,100i…" at bounding box center [235, 51] width 155 height 67
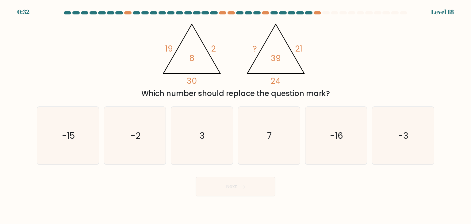
click at [280, 51] on icon "@import url('https://fonts.googleapis.com/css?family=Abril+Fatface:400,100,100i…" at bounding box center [235, 51] width 155 height 67
click at [278, 58] on tspan "39" at bounding box center [276, 57] width 10 height 11
click at [277, 56] on tspan "39" at bounding box center [276, 57] width 10 height 11
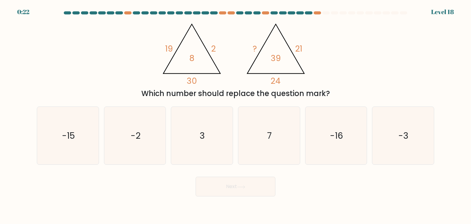
click at [278, 78] on tspan "24" at bounding box center [276, 80] width 10 height 11
click at [279, 78] on tspan "24" at bounding box center [276, 80] width 10 height 11
click at [296, 51] on tspan "21" at bounding box center [298, 48] width 7 height 11
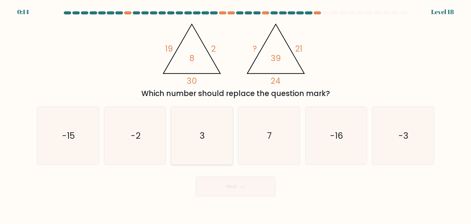
click at [197, 137] on icon "3" at bounding box center [202, 136] width 58 height 58
click at [235, 115] on input "c. 3" at bounding box center [235, 113] width 0 height 3
radio input "true"
click at [241, 184] on button "Next" at bounding box center [236, 187] width 80 height 20
click at [239, 189] on button "Next" at bounding box center [236, 187] width 80 height 20
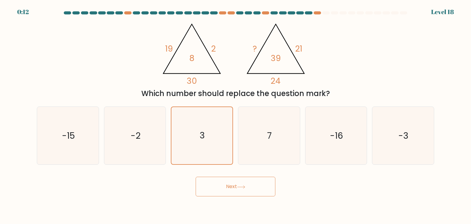
click at [239, 189] on button "Next" at bounding box center [236, 187] width 80 height 20
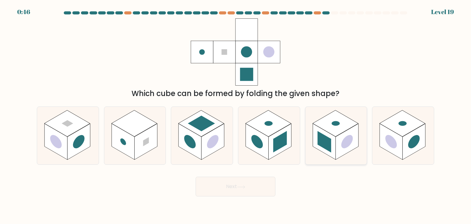
click at [345, 130] on rect at bounding box center [335, 123] width 46 height 26
click at [236, 115] on input "e." at bounding box center [235, 113] width 0 height 3
radio input "true"
click at [245, 183] on button "Next" at bounding box center [236, 187] width 80 height 20
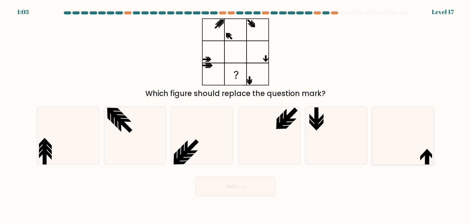
drag, startPoint x: 422, startPoint y: 138, endPoint x: 397, endPoint y: 143, distance: 25.4
click at [422, 138] on icon at bounding box center [403, 136] width 58 height 58
click at [236, 115] on input "f." at bounding box center [235, 113] width 0 height 3
radio input "true"
click at [207, 186] on button "Next" at bounding box center [236, 187] width 80 height 20
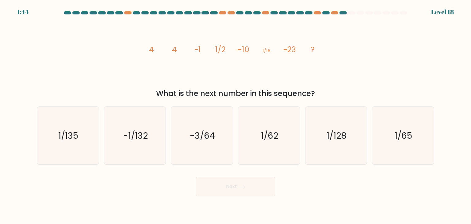
click at [155, 48] on icon "image/svg+xml 4 4 -1 1/2 -10 1/16 -23 ?" at bounding box center [235, 51] width 184 height 67
click at [179, 51] on icon "image/svg+xml 4 4 -1 1/2 -10 1/16 -23 ?" at bounding box center [235, 51] width 184 height 67
click at [205, 48] on icon "image/svg+xml 4 4 -1 1/2 -10 1/16 -23 ?" at bounding box center [235, 51] width 184 height 67
click at [175, 46] on tspan "4" at bounding box center [174, 49] width 5 height 11
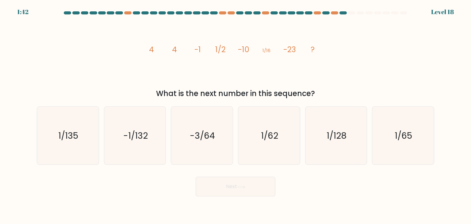
click at [175, 47] on tspan "4" at bounding box center [174, 49] width 5 height 11
drag, startPoint x: 175, startPoint y: 48, endPoint x: 183, endPoint y: 45, distance: 8.0
click at [183, 44] on icon "image/svg+xml 4 4 -1 1/2 -10 1/16 -23 ?" at bounding box center [235, 51] width 184 height 67
drag, startPoint x: 195, startPoint y: 49, endPoint x: 201, endPoint y: 47, distance: 6.7
click at [201, 47] on icon "image/svg+xml 4 4 -1 1/2 -10 1/16 -23 ?" at bounding box center [235, 51] width 184 height 67
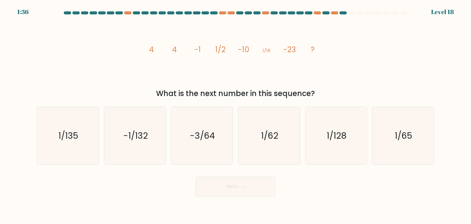
click at [172, 47] on icon "image/svg+xml 4 4 -1 1/2 -10 1/16 -23 ?" at bounding box center [235, 51] width 184 height 67
drag, startPoint x: 216, startPoint y: 46, endPoint x: 226, endPoint y: 46, distance: 9.8
click at [226, 46] on icon "image/svg+xml 4 4 -1 1/2 -10 1/16 -23 ?" at bounding box center [235, 51] width 184 height 67
click at [222, 48] on tspan "1/2" at bounding box center [220, 49] width 10 height 11
drag, startPoint x: 219, startPoint y: 49, endPoint x: 227, endPoint y: 48, distance: 8.0
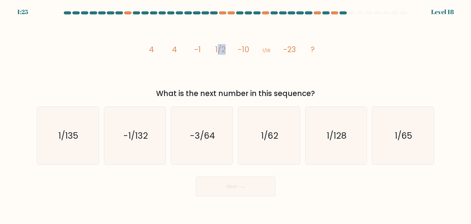
click at [227, 48] on icon "image/svg+xml 4 4 -1 1/2 -10 1/16 -23 ?" at bounding box center [235, 51] width 184 height 67
click at [225, 47] on tspan "1/2" at bounding box center [220, 49] width 10 height 11
drag, startPoint x: 215, startPoint y: 50, endPoint x: 229, endPoint y: 49, distance: 14.1
click at [229, 49] on icon "image/svg+xml 4 4 -1 1/2 -10 1/16 -23 ?" at bounding box center [235, 51] width 184 height 67
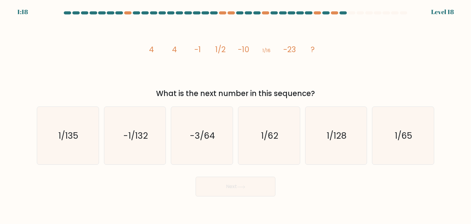
click at [243, 49] on tspan "-10" at bounding box center [243, 49] width 11 height 11
drag, startPoint x: 174, startPoint y: 48, endPoint x: 180, endPoint y: 48, distance: 6.1
click at [180, 48] on icon "image/svg+xml 4 4 -1 1/2 -10 1/16 -23 ?" at bounding box center [235, 51] width 184 height 67
click at [193, 45] on icon "image/svg+xml 4 4 -1 1/2 -10 1/16 -23 ?" at bounding box center [235, 51] width 184 height 67
click at [179, 48] on icon "image/svg+xml 4 4 -1 1/2 -10 1/16 -23 ?" at bounding box center [235, 51] width 184 height 67
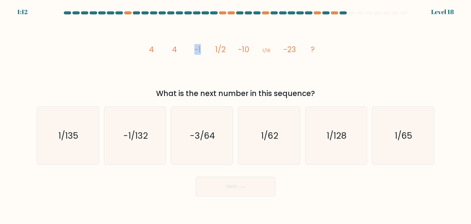
drag, startPoint x: 196, startPoint y: 48, endPoint x: 205, endPoint y: 48, distance: 8.9
click at [205, 48] on icon "image/svg+xml 4 4 -1 1/2 -10 1/16 -23 ?" at bounding box center [235, 51] width 184 height 67
click at [227, 52] on icon "image/svg+xml 4 4 -1 1/2 -10 1/16 -23 ?" at bounding box center [235, 51] width 184 height 67
drag, startPoint x: 193, startPoint y: 50, endPoint x: 201, endPoint y: 49, distance: 8.0
click at [201, 49] on icon "image/svg+xml 4 4 -1 1/2 -10 1/16 -23 ?" at bounding box center [235, 51] width 184 height 67
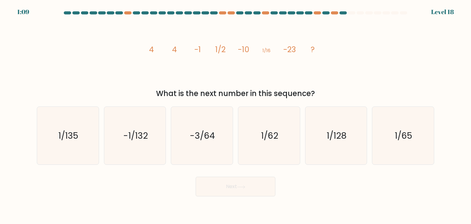
click at [211, 49] on icon "image/svg+xml 4 4 -1 1/2 -10 1/16 -23 ?" at bounding box center [235, 51] width 184 height 67
click at [218, 48] on tspan "1/2" at bounding box center [220, 49] width 10 height 11
drag, startPoint x: 214, startPoint y: 48, endPoint x: 231, endPoint y: 46, distance: 17.0
click at [231, 45] on icon "image/svg+xml 4 4 -1 1/2 -10 1/16 -23 ?" at bounding box center [235, 51] width 184 height 67
click at [235, 48] on icon "image/svg+xml 4 4 -1 1/2 -10 1/16 -23 ?" at bounding box center [235, 51] width 184 height 67
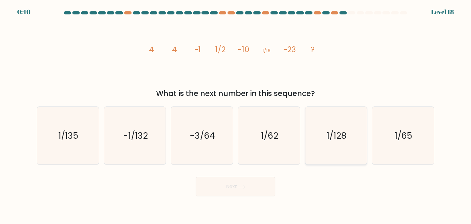
click at [352, 132] on icon "1/128" at bounding box center [336, 136] width 58 height 58
click at [236, 115] on input "e. 1/128" at bounding box center [235, 113] width 0 height 3
radio input "true"
click at [240, 185] on icon at bounding box center [241, 186] width 8 height 3
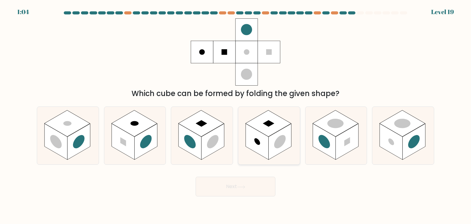
click at [286, 132] on rect at bounding box center [280, 142] width 23 height 36
click at [236, 115] on input "d." at bounding box center [235, 113] width 0 height 3
radio input "true"
click at [141, 117] on rect at bounding box center [134, 123] width 46 height 26
click at [235, 115] on input "b." at bounding box center [235, 113] width 0 height 3
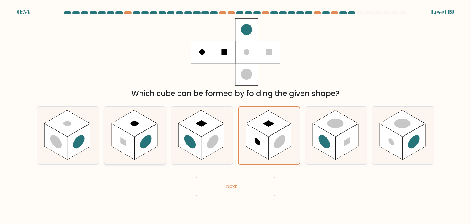
radio input "true"
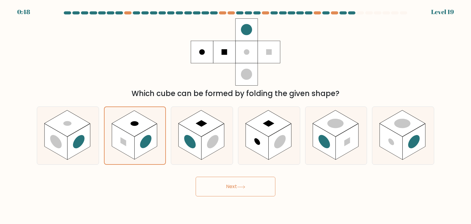
click at [235, 193] on button "Next" at bounding box center [236, 187] width 80 height 20
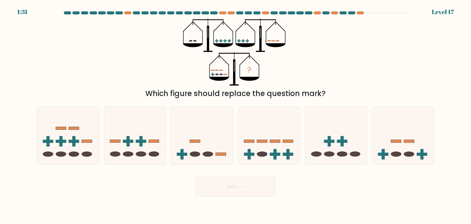
click at [194, 41] on ellipse at bounding box center [194, 41] width 3 height 2
click at [223, 42] on icon "?" at bounding box center [235, 51] width 105 height 67
click at [198, 51] on icon "?" at bounding box center [235, 51] width 105 height 67
click at [303, 61] on div "? Which figure should replace the question mark?" at bounding box center [235, 58] width 405 height 81
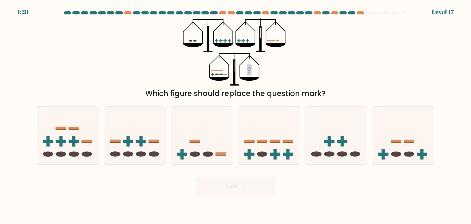
click at [246, 74] on icon "?" at bounding box center [235, 51] width 105 height 67
click at [220, 73] on icon "?" at bounding box center [235, 51] width 105 height 67
click at [221, 73] on icon "?" at bounding box center [235, 51] width 105 height 67
click at [197, 42] on icon "?" at bounding box center [235, 51] width 105 height 67
click at [237, 80] on icon "?" at bounding box center [235, 51] width 105 height 67
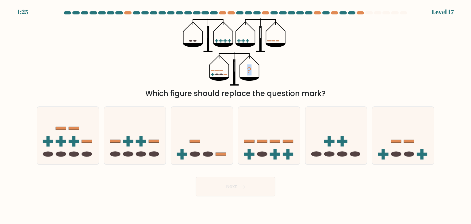
click at [270, 42] on icon "?" at bounding box center [235, 51] width 105 height 67
click at [216, 75] on icon "?" at bounding box center [235, 51] width 105 height 67
click at [270, 148] on icon at bounding box center [269, 135] width 62 height 51
click at [236, 115] on input "d." at bounding box center [235, 113] width 0 height 3
radio input "true"
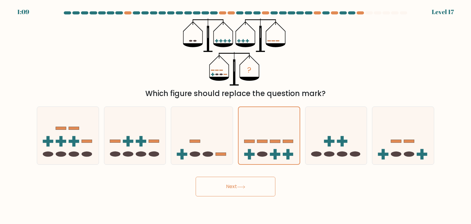
click at [254, 178] on button "Next" at bounding box center [236, 187] width 80 height 20
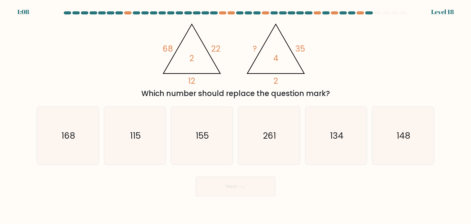
click at [255, 184] on button "Next" at bounding box center [236, 187] width 80 height 20
click at [193, 54] on tspan "2" at bounding box center [191, 57] width 5 height 11
drag, startPoint x: 172, startPoint y: 48, endPoint x: 184, endPoint y: 48, distance: 11.4
click at [184, 48] on icon "@import url('https://fonts.googleapis.com/css?family=Abril+Fatface:400,100,100i…" at bounding box center [235, 51] width 155 height 67
click at [220, 51] on tspan "22" at bounding box center [215, 48] width 9 height 11
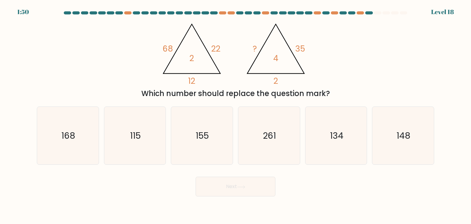
click at [198, 60] on icon "@import url('https://fonts.googleapis.com/css?family=Abril+Fatface:400,100,100i…" at bounding box center [235, 51] width 155 height 67
click at [193, 52] on tspan "2" at bounding box center [191, 57] width 5 height 11
click at [166, 47] on tspan "68" at bounding box center [168, 48] width 10 height 11
click at [202, 64] on icon "@import url('https://fonts.googleapis.com/css?family=Abril+Fatface:400,100,100i…" at bounding box center [235, 51] width 155 height 67
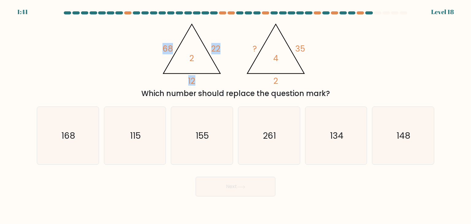
drag, startPoint x: 163, startPoint y: 48, endPoint x: 186, endPoint y: 47, distance: 23.0
click at [186, 47] on icon "@import url('https://fonts.googleapis.com/css?family=Abril+Fatface:400,100,100i…" at bounding box center [235, 51] width 155 height 67
click at [200, 53] on icon "@import url('https://fonts.googleapis.com/css?family=Abril+Fatface:400,100,100i…" at bounding box center [235, 51] width 155 height 67
click at [214, 48] on tspan "22" at bounding box center [215, 48] width 9 height 11
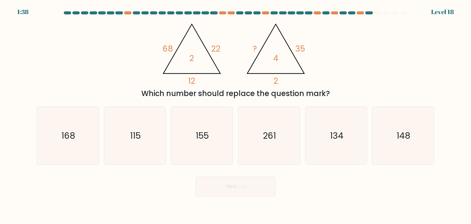
click at [203, 58] on icon "@import url('https://fonts.googleapis.com/css?family=Abril+Fatface:400,100,100i…" at bounding box center [235, 51] width 155 height 67
click at [211, 52] on tspan "22" at bounding box center [215, 48] width 9 height 11
click at [185, 52] on icon "@import url('https://fonts.googleapis.com/css?family=Abril+Fatface:400,100,100i…" at bounding box center [235, 51] width 155 height 67
click at [391, 135] on icon "148" at bounding box center [403, 136] width 58 height 58
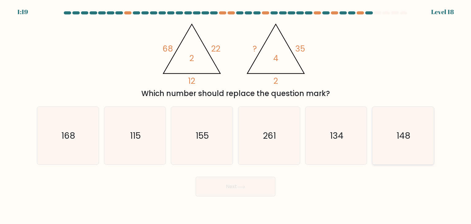
click at [236, 115] on input "f. 148" at bounding box center [235, 113] width 0 height 3
radio input "true"
click at [241, 181] on button "Next" at bounding box center [236, 187] width 80 height 20
click at [240, 185] on button "Next" at bounding box center [236, 187] width 80 height 20
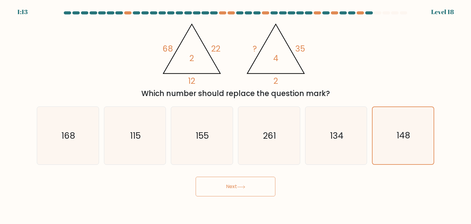
click at [240, 185] on button "Next" at bounding box center [236, 187] width 80 height 20
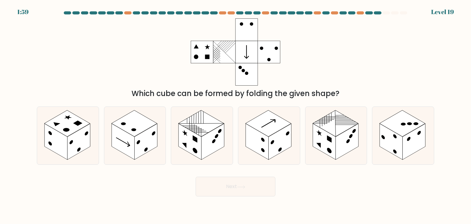
click at [246, 34] on rect at bounding box center [246, 29] width 22 height 22
click at [334, 125] on rect at bounding box center [335, 123] width 46 height 26
click at [236, 115] on input "e." at bounding box center [235, 113] width 0 height 3
radio input "true"
click at [259, 187] on button "Next" at bounding box center [236, 187] width 80 height 20
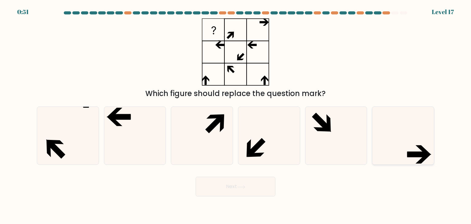
click at [391, 130] on icon at bounding box center [403, 136] width 58 height 58
click at [236, 115] on input "f." at bounding box center [235, 113] width 0 height 3
radio input "true"
click at [252, 189] on button "Next" at bounding box center [236, 187] width 80 height 20
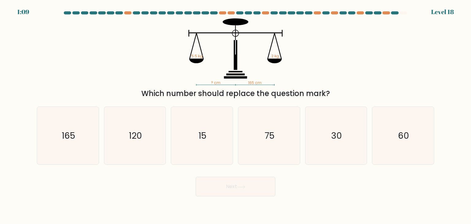
click at [250, 81] on tspan "165 cm" at bounding box center [254, 82] width 13 height 5
click at [278, 75] on icon "? cm 165 cm 5.5 kg 2 kg" at bounding box center [235, 51] width 184 height 67
click at [262, 76] on icon "? cm 165 cm 5.5 kg 2 kg" at bounding box center [235, 51] width 184 height 67
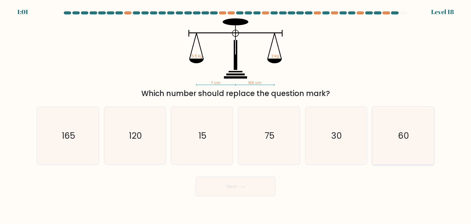
click at [389, 128] on icon "60" at bounding box center [403, 136] width 58 height 58
click at [236, 115] on input "f. 60" at bounding box center [235, 113] width 0 height 3
radio input "true"
click at [245, 179] on button "Next" at bounding box center [236, 187] width 80 height 20
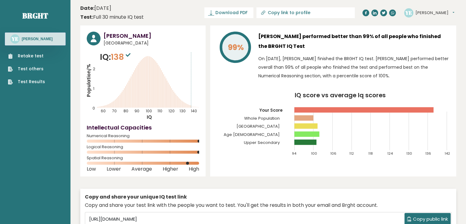
click at [418, 109] on rect at bounding box center [365, 110] width 140 height 6
click at [40, 54] on link "Retake test" at bounding box center [26, 56] width 37 height 6
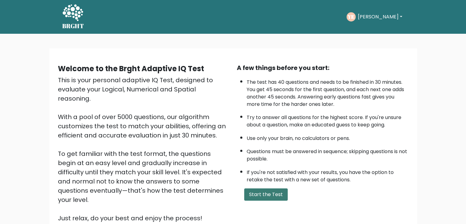
click at [262, 190] on button "Start the Test" at bounding box center [266, 194] width 44 height 12
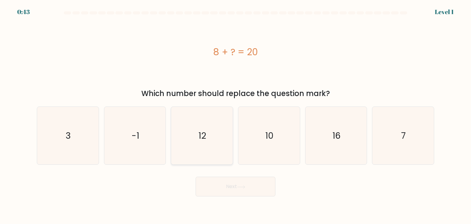
click at [196, 123] on icon "12" at bounding box center [202, 136] width 58 height 58
click at [235, 115] on input "c. 12" at bounding box center [235, 113] width 0 height 3
radio input "true"
click at [229, 183] on button "Next" at bounding box center [236, 187] width 80 height 20
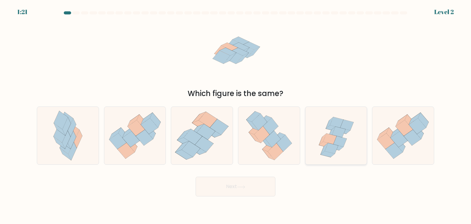
click at [350, 138] on icon at bounding box center [336, 136] width 60 height 58
click at [236, 115] on input "e." at bounding box center [235, 113] width 0 height 3
radio input "true"
click at [229, 187] on button "Next" at bounding box center [236, 187] width 80 height 20
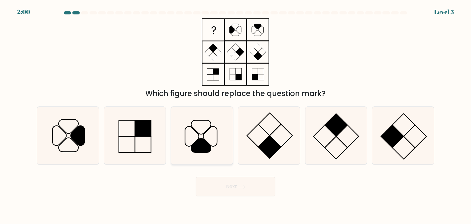
click at [204, 124] on icon at bounding box center [202, 136] width 58 height 58
click at [235, 115] on input "c." at bounding box center [235, 113] width 0 height 3
radio input "true"
click at [244, 187] on icon at bounding box center [240, 186] width 7 height 3
click at [239, 188] on icon at bounding box center [241, 186] width 8 height 3
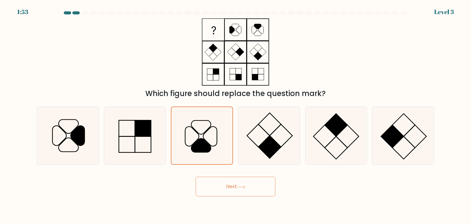
click at [229, 191] on button "Next" at bounding box center [236, 187] width 80 height 20
click at [229, 190] on button "Next" at bounding box center [236, 187] width 80 height 20
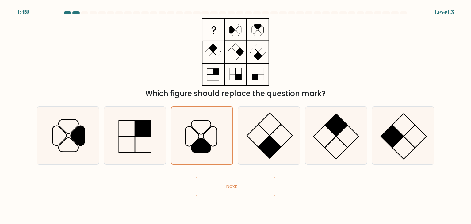
click at [229, 190] on button "Next" at bounding box center [236, 187] width 80 height 20
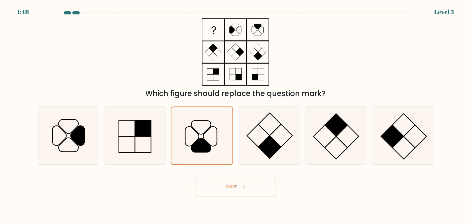
click at [229, 190] on button "Next" at bounding box center [236, 187] width 80 height 20
click at [242, 188] on icon at bounding box center [241, 186] width 8 height 3
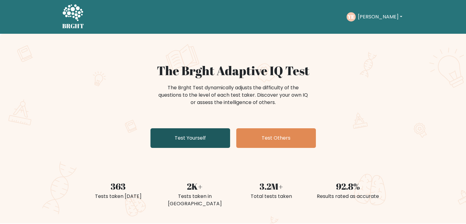
click at [191, 145] on link "Test Yourself" at bounding box center [191, 138] width 80 height 20
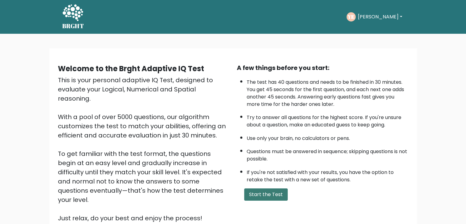
click at [255, 192] on button "Start the Test" at bounding box center [266, 194] width 44 height 12
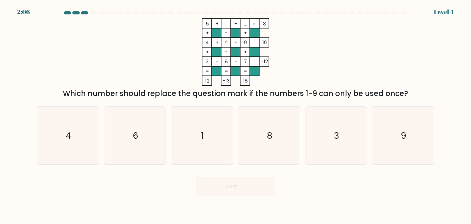
click at [206, 41] on tspan "4" at bounding box center [206, 42] width 3 height 6
click at [207, 41] on tspan "4" at bounding box center [206, 42] width 3 height 6
click at [249, 40] on rect at bounding box center [245, 43] width 10 height 10
click at [243, 42] on rect at bounding box center [245, 43] width 10 height 10
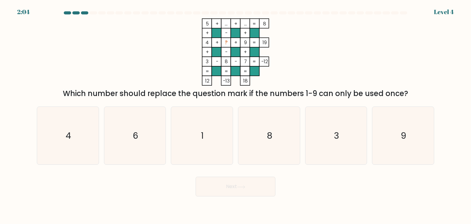
click at [243, 42] on rect at bounding box center [245, 43] width 10 height 10
drag, startPoint x: 151, startPoint y: 135, endPoint x: 173, endPoint y: 136, distance: 22.1
click at [151, 135] on icon "6" at bounding box center [135, 136] width 58 height 58
click at [235, 115] on input "b. 6" at bounding box center [235, 113] width 0 height 3
radio input "true"
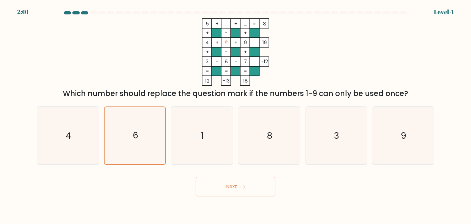
click at [220, 185] on button "Next" at bounding box center [236, 187] width 80 height 20
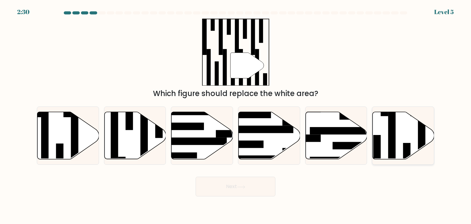
click at [401, 127] on icon at bounding box center [404, 135] width 62 height 47
click at [236, 115] on input "f." at bounding box center [235, 113] width 0 height 3
radio input "true"
click at [260, 188] on button "Next" at bounding box center [236, 187] width 80 height 20
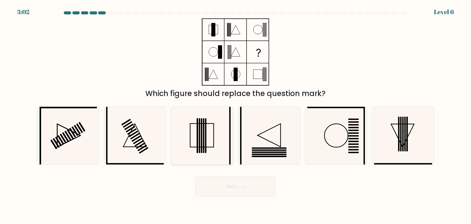
click at [195, 119] on icon at bounding box center [202, 136] width 58 height 58
click at [235, 115] on input "c." at bounding box center [235, 113] width 0 height 3
radio input "true"
click at [253, 184] on button "Next" at bounding box center [236, 187] width 80 height 20
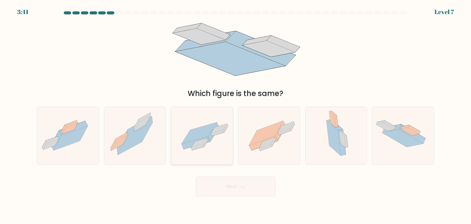
click at [217, 143] on icon at bounding box center [202, 135] width 62 height 43
click at [235, 115] on input "c." at bounding box center [235, 113] width 0 height 3
radio input "true"
click at [262, 190] on button "Next" at bounding box center [236, 187] width 80 height 20
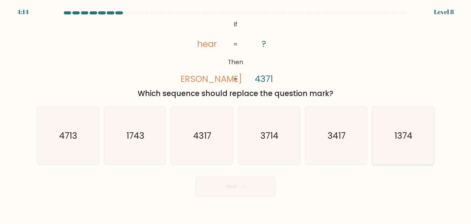
click at [400, 139] on text "1374" at bounding box center [404, 135] width 18 height 12
click at [236, 115] on input "f. 1374" at bounding box center [235, 113] width 0 height 3
radio input "true"
click at [272, 78] on tspan "4371" at bounding box center [264, 79] width 18 height 12
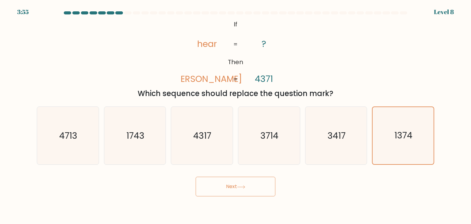
click at [264, 73] on tspan "4371" at bounding box center [264, 79] width 18 height 12
click at [262, 77] on tspan "4371" at bounding box center [264, 79] width 18 height 12
click at [271, 112] on icon "3714" at bounding box center [269, 136] width 58 height 58
click at [236, 112] on input "d. 3714" at bounding box center [235, 113] width 0 height 3
radio input "true"
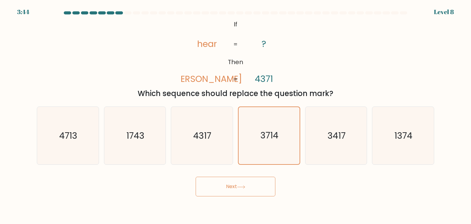
click at [229, 193] on button "Next" at bounding box center [236, 187] width 80 height 20
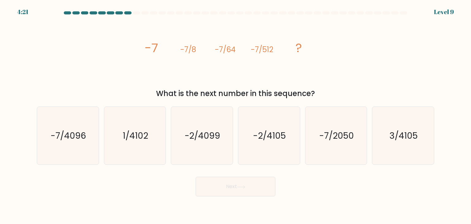
click at [270, 47] on tspan "-7/512" at bounding box center [262, 49] width 22 height 10
click at [314, 61] on icon "image/svg+xml -7 -7/8 -7/64 -7/512 ?" at bounding box center [235, 51] width 184 height 67
click at [274, 52] on icon "image/svg+xml -7 -7/8 -7/64 -7/512 ?" at bounding box center [235, 51] width 184 height 67
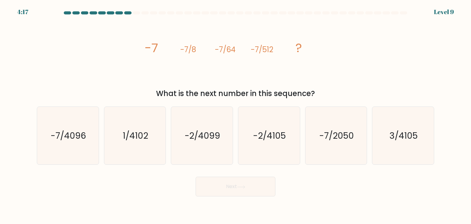
click at [278, 48] on icon "image/svg+xml -7 -7/8 -7/64 -7/512 ?" at bounding box center [235, 51] width 184 height 67
click at [88, 130] on icon "-7/4096" at bounding box center [68, 136] width 58 height 58
click at [235, 115] on input "a. -7/4096" at bounding box center [235, 113] width 0 height 3
radio input "true"
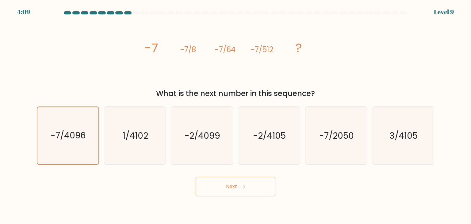
click at [218, 182] on button "Next" at bounding box center [236, 187] width 80 height 20
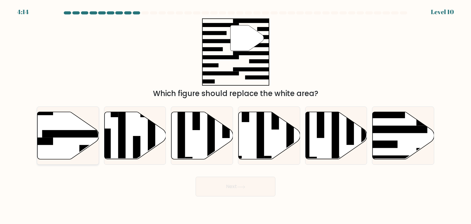
click at [69, 134] on rect at bounding box center [75, 133] width 67 height 7
click at [235, 115] on input "a." at bounding box center [235, 113] width 0 height 3
radio input "true"
click at [258, 184] on button "Next" at bounding box center [236, 187] width 80 height 20
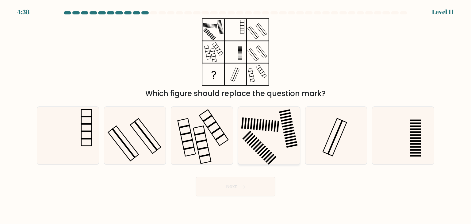
click at [278, 113] on icon at bounding box center [269, 136] width 58 height 58
click at [236, 113] on input "d." at bounding box center [235, 113] width 0 height 3
radio input "true"
click at [245, 187] on icon at bounding box center [240, 186] width 7 height 3
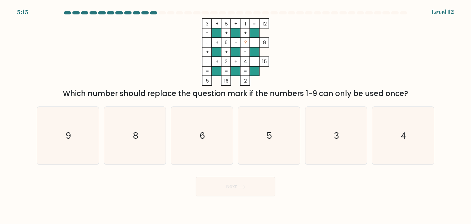
click at [243, 61] on rect at bounding box center [245, 62] width 10 height 10
click at [246, 62] on tspan "4" at bounding box center [245, 61] width 3 height 6
click at [264, 62] on tspan "15" at bounding box center [264, 61] width 5 height 6
click at [206, 61] on tspan "..." at bounding box center [207, 61] width 3 height 6
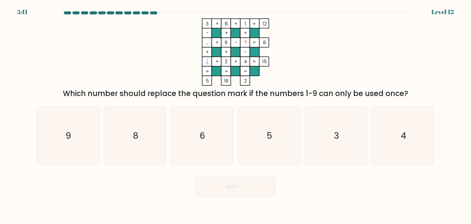
click at [206, 61] on tspan "..." at bounding box center [207, 61] width 3 height 6
click at [206, 21] on tspan "3" at bounding box center [207, 24] width 3 height 6
click at [209, 62] on tspan "..." at bounding box center [207, 61] width 3 height 6
click at [206, 41] on tspan "..." at bounding box center [207, 42] width 3 height 6
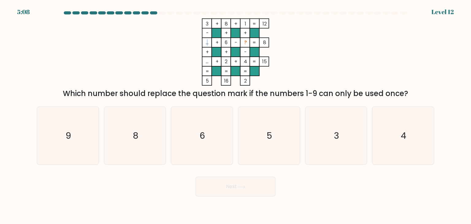
click at [206, 41] on tspan "..." at bounding box center [207, 42] width 3 height 6
click at [225, 40] on tspan "6" at bounding box center [226, 42] width 3 height 6
click at [264, 42] on tspan "8" at bounding box center [264, 42] width 3 height 6
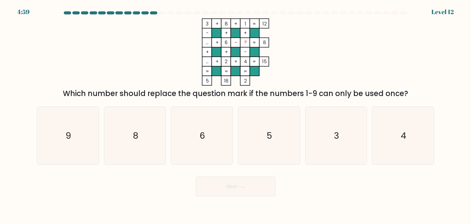
click at [264, 42] on tspan "8" at bounding box center [264, 42] width 3 height 6
click at [277, 129] on icon "5" at bounding box center [269, 136] width 58 height 58
click at [236, 115] on input "d. 5" at bounding box center [235, 113] width 0 height 3
radio input "true"
click at [259, 179] on button "Next" at bounding box center [236, 187] width 80 height 20
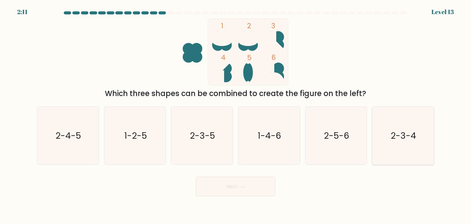
click at [389, 134] on icon "2-3-4" at bounding box center [403, 136] width 58 height 58
click at [236, 115] on input "f. 2-3-4" at bounding box center [235, 113] width 0 height 3
radio input "true"
click at [262, 181] on button "Next" at bounding box center [236, 187] width 80 height 20
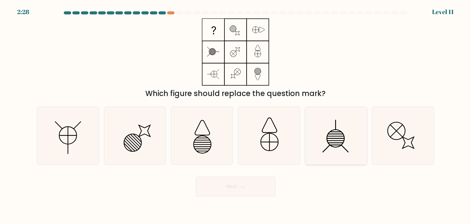
drag, startPoint x: 299, startPoint y: 113, endPoint x: 307, endPoint y: 115, distance: 8.2
drag, startPoint x: 307, startPoint y: 115, endPoint x: 268, endPoint y: 56, distance: 70.4
click at [268, 56] on icon at bounding box center [235, 51] width 77 height 67
click at [64, 113] on icon at bounding box center [68, 136] width 58 height 58
click at [235, 113] on input "a." at bounding box center [235, 113] width 0 height 3
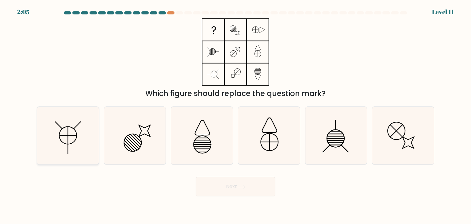
radio input "true"
click at [219, 187] on button "Next" at bounding box center [236, 187] width 80 height 20
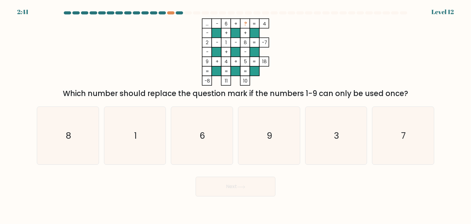
click at [206, 23] on tspan "..." at bounding box center [207, 24] width 3 height 6
click at [228, 24] on tspan "6" at bounding box center [226, 24] width 3 height 6
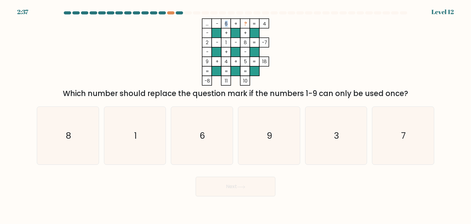
click at [228, 24] on tspan "6" at bounding box center [226, 24] width 3 height 6
click at [392, 140] on icon "7" at bounding box center [403, 136] width 58 height 58
click at [236, 115] on input "f. 7" at bounding box center [235, 113] width 0 height 3
radio input "true"
click at [258, 195] on button "Next" at bounding box center [236, 187] width 80 height 20
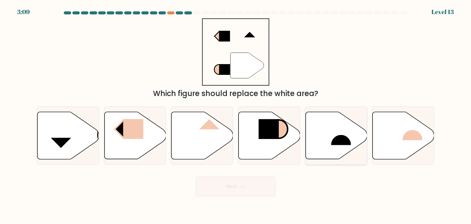
click at [335, 140] on rect at bounding box center [341, 134] width 20 height 21
click at [236, 115] on input "e." at bounding box center [235, 113] width 0 height 3
radio input "true"
click at [259, 185] on button "Next" at bounding box center [236, 187] width 80 height 20
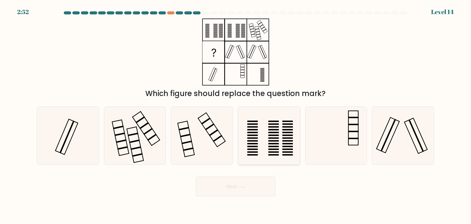
click at [247, 132] on icon at bounding box center [269, 136] width 58 height 58
click at [236, 115] on input "d." at bounding box center [235, 113] width 0 height 3
radio input "true"
drag, startPoint x: 202, startPoint y: 135, endPoint x: 216, endPoint y: 153, distance: 22.5
click at [204, 138] on icon at bounding box center [202, 136] width 58 height 58
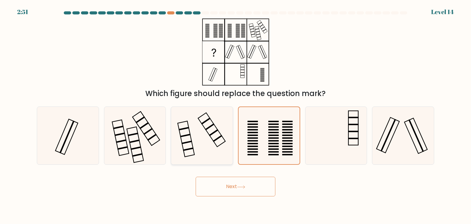
click at [235, 115] on input "c." at bounding box center [235, 113] width 0 height 3
radio input "true"
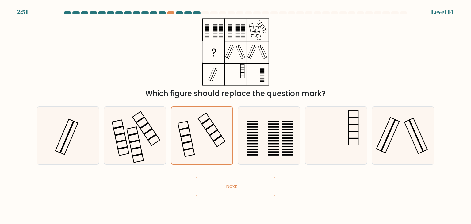
click at [237, 184] on button "Next" at bounding box center [236, 187] width 80 height 20
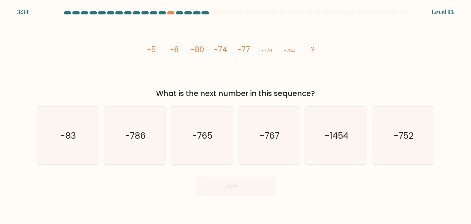
click at [174, 47] on tspan "-8" at bounding box center [174, 49] width 9 height 11
click at [196, 48] on tspan "-80" at bounding box center [197, 49] width 13 height 11
click at [176, 49] on tspan "-8" at bounding box center [174, 49] width 9 height 11
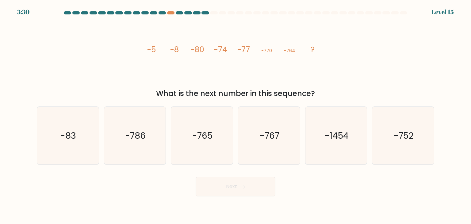
click at [175, 49] on tspan "-8" at bounding box center [174, 49] width 9 height 11
drag, startPoint x: 175, startPoint y: 49, endPoint x: 181, endPoint y: 48, distance: 6.1
click at [175, 50] on tspan "-8" at bounding box center [174, 49] width 9 height 11
click at [202, 48] on tspan "-80" at bounding box center [197, 49] width 13 height 11
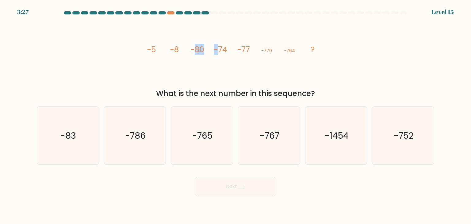
drag, startPoint x: 196, startPoint y: 47, endPoint x: 218, endPoint y: 48, distance: 21.8
click at [218, 48] on g "-5 -8 -80 -74 -77 -770 -764 ?" at bounding box center [230, 49] width 167 height 11
click at [222, 47] on tspan "-74" at bounding box center [220, 49] width 13 height 11
click at [228, 47] on icon "image/svg+xml -5 -8 -80 -74 -77 -770 -764 ?" at bounding box center [235, 51] width 184 height 67
click at [240, 46] on tspan "-77" at bounding box center [243, 49] width 13 height 11
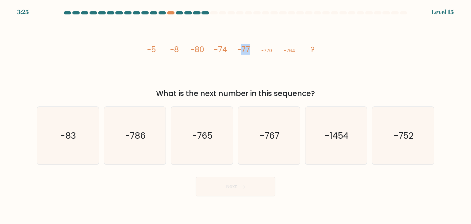
click at [240, 46] on tspan "-77" at bounding box center [243, 49] width 13 height 11
click at [253, 50] on icon "image/svg+xml -5 -8 -80 -74 -77 -770 -764 ?" at bounding box center [235, 51] width 184 height 67
click at [264, 51] on tspan "-770" at bounding box center [266, 50] width 11 height 6
click at [265, 51] on tspan "-770" at bounding box center [266, 50] width 11 height 6
click at [274, 51] on icon "image/svg+xml -5 -8 -80 -74 -77 -770 -764 ?" at bounding box center [235, 51] width 184 height 67
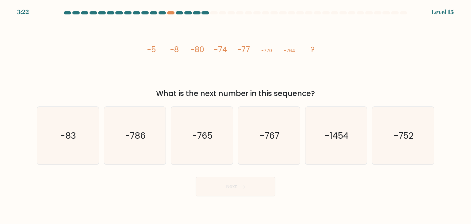
click at [285, 48] on tspan "-764" at bounding box center [289, 50] width 11 height 6
click at [288, 48] on tspan "-764" at bounding box center [289, 50] width 11 height 6
click at [273, 133] on text "-767" at bounding box center [270, 135] width 20 height 12
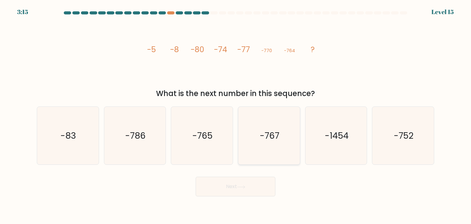
click at [236, 115] on input "d. -767" at bounding box center [235, 113] width 0 height 3
radio input "true"
click at [238, 179] on button "Next" at bounding box center [236, 187] width 80 height 20
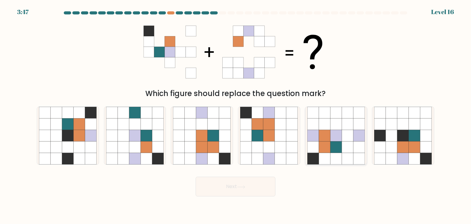
click at [335, 132] on icon at bounding box center [336, 136] width 12 height 12
click at [236, 115] on input "e." at bounding box center [235, 113] width 0 height 3
radio input "true"
click at [246, 189] on button "Next" at bounding box center [236, 187] width 80 height 20
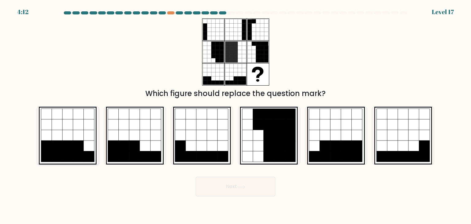
click at [91, 141] on icon at bounding box center [89, 145] width 11 height 11
click at [235, 115] on input "a." at bounding box center [235, 113] width 0 height 3
radio input "true"
click at [225, 183] on button "Next" at bounding box center [236, 187] width 80 height 20
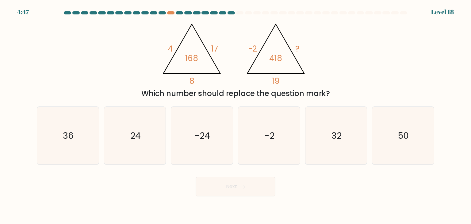
click at [189, 55] on tspan "168" at bounding box center [192, 57] width 13 height 11
click at [199, 56] on icon "@import url('https://fonts.googleapis.com/css?family=Abril+Fatface:400,100,100i…" at bounding box center [235, 51] width 155 height 67
click at [191, 55] on tspan "168" at bounding box center [192, 57] width 13 height 11
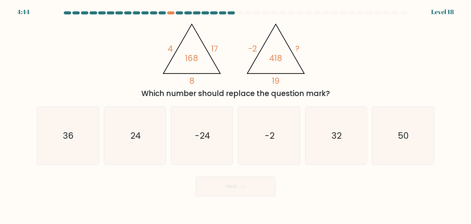
click at [213, 51] on tspan "17" at bounding box center [214, 48] width 7 height 11
click at [213, 56] on icon "@import url('https://fonts.googleapis.com/css?family=Abril+Fatface:400,100,100i…" at bounding box center [235, 51] width 155 height 67
click at [195, 58] on tspan "168" at bounding box center [192, 57] width 13 height 11
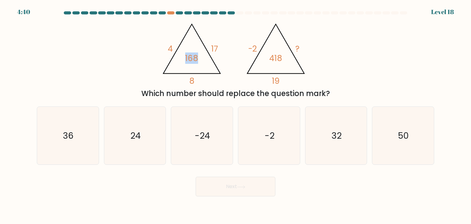
click at [204, 71] on icon "@import url('https://fonts.googleapis.com/css?family=Abril+Fatface:400,100,100i…" at bounding box center [235, 51] width 155 height 67
click at [191, 61] on tspan "168" at bounding box center [192, 57] width 13 height 11
click at [215, 59] on icon "@import url('https://fonts.googleapis.com/css?family=Abril+Fatface:400,100,100i…" at bounding box center [235, 51] width 155 height 67
click at [194, 56] on tspan "168" at bounding box center [192, 57] width 13 height 11
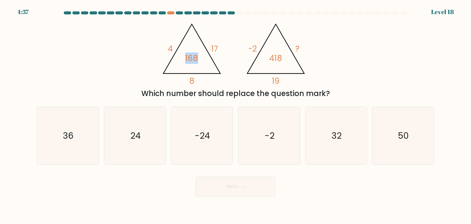
click at [194, 56] on tspan "168" at bounding box center [192, 57] width 13 height 11
click at [207, 62] on icon "@import url('https://fonts.googleapis.com/css?family=Abril+Fatface:400,100,100i…" at bounding box center [235, 51] width 155 height 67
click at [197, 59] on tspan "168" at bounding box center [192, 57] width 13 height 11
click at [201, 58] on icon "@import url('https://fonts.googleapis.com/css?family=Abril+Fatface:400,100,100i…" at bounding box center [235, 51] width 155 height 67
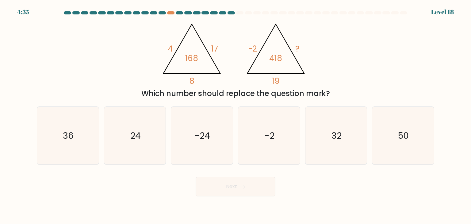
click at [201, 58] on icon "@import url('https://fonts.googleapis.com/css?family=Abril+Fatface:400,100,100i…" at bounding box center [235, 51] width 155 height 67
click at [194, 59] on tspan "168" at bounding box center [192, 57] width 13 height 11
click at [206, 58] on icon "@import url('https://fonts.googleapis.com/css?family=Abril+Fatface:400,100,100i…" at bounding box center [235, 51] width 155 height 67
click at [192, 58] on tspan "168" at bounding box center [192, 57] width 13 height 11
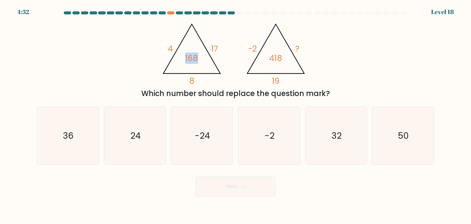
click at [192, 58] on tspan "168" at bounding box center [192, 57] width 13 height 11
click at [211, 48] on tspan "17" at bounding box center [214, 48] width 7 height 11
click at [198, 58] on tspan "168" at bounding box center [192, 57] width 13 height 11
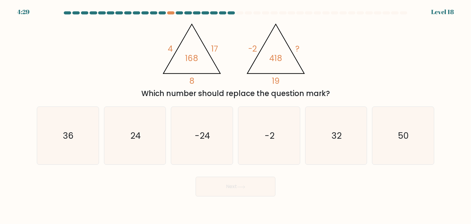
click at [191, 59] on tspan "168" at bounding box center [192, 57] width 13 height 11
click at [200, 62] on icon "@import url('https://fonts.googleapis.com/css?family=Abril+Fatface:400,100,100i…" at bounding box center [235, 51] width 155 height 67
click at [186, 59] on tspan "168" at bounding box center [192, 57] width 13 height 11
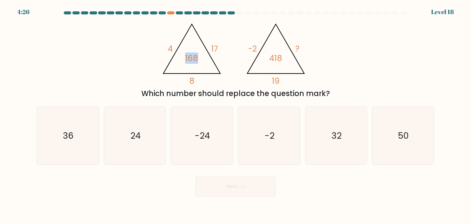
click at [189, 60] on tspan "168" at bounding box center [192, 57] width 13 height 11
click at [193, 74] on icon "@import url('https://fonts.googleapis.com/css?family=Abril+Fatface:400,100,100i…" at bounding box center [235, 51] width 155 height 67
click at [190, 55] on tspan "168" at bounding box center [192, 57] width 13 height 11
click at [201, 63] on icon "@import url('https://fonts.googleapis.com/css?family=Abril+Fatface:400,100,100i…" at bounding box center [235, 51] width 155 height 67
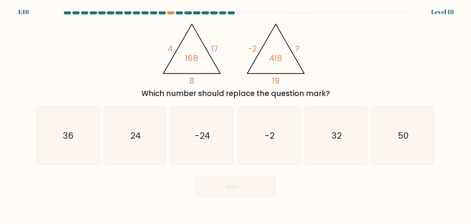
click at [273, 59] on tspan "418" at bounding box center [275, 57] width 13 height 11
click at [278, 79] on tspan "19" at bounding box center [276, 80] width 8 height 11
click at [274, 55] on tspan "418" at bounding box center [275, 57] width 13 height 11
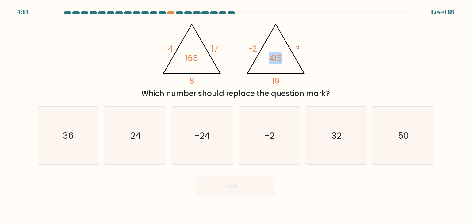
click at [274, 55] on tspan "418" at bounding box center [275, 57] width 13 height 11
click at [273, 59] on tspan "418" at bounding box center [275, 57] width 13 height 11
click at [277, 59] on tspan "418" at bounding box center [275, 57] width 13 height 11
click at [280, 81] on icon "@import url('https://fonts.googleapis.com/css?family=Abril+Fatface:400,100,100i…" at bounding box center [235, 51] width 155 height 67
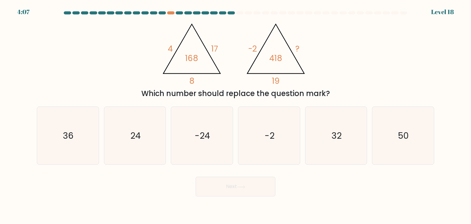
click at [280, 81] on icon "@import url('https://fonts.googleapis.com/css?family=Abril+Fatface:400,100,100i…" at bounding box center [235, 51] width 155 height 67
drag, startPoint x: 127, startPoint y: 124, endPoint x: 163, endPoint y: 164, distance: 54.3
click at [127, 124] on icon "24" at bounding box center [135, 136] width 58 height 58
click at [235, 115] on input "b. 24" at bounding box center [235, 113] width 0 height 3
radio input "true"
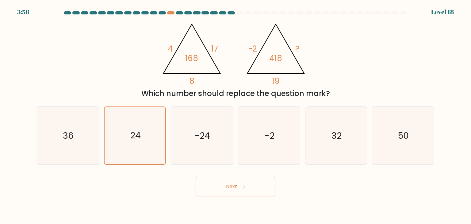
click at [213, 184] on button "Next" at bounding box center [236, 187] width 80 height 20
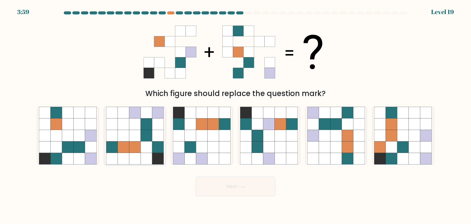
click at [136, 140] on icon at bounding box center [135, 136] width 12 height 12
click at [235, 115] on input "b." at bounding box center [235, 113] width 0 height 3
radio input "true"
click at [140, 136] on icon at bounding box center [134, 135] width 11 height 11
click at [235, 115] on input "b." at bounding box center [235, 113] width 0 height 3
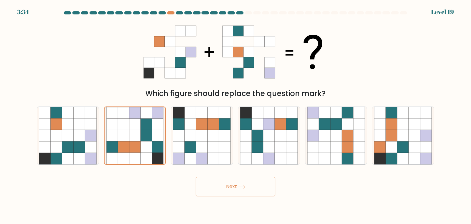
click at [222, 187] on button "Next" at bounding box center [236, 187] width 80 height 20
click at [210, 183] on button "Next" at bounding box center [236, 187] width 80 height 20
click at [254, 186] on button "Next" at bounding box center [236, 187] width 80 height 20
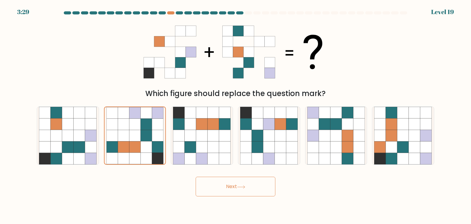
click at [254, 186] on button "Next" at bounding box center [236, 187] width 80 height 20
click at [228, 183] on button "Next" at bounding box center [236, 187] width 80 height 20
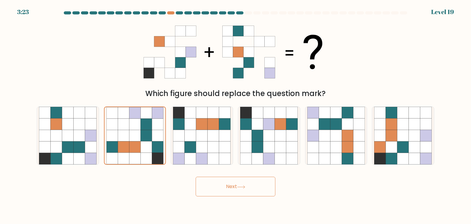
click at [228, 183] on button "Next" at bounding box center [236, 187] width 80 height 20
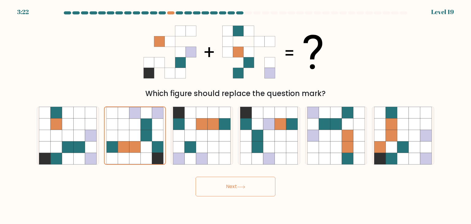
click at [228, 183] on button "Next" at bounding box center [236, 187] width 80 height 20
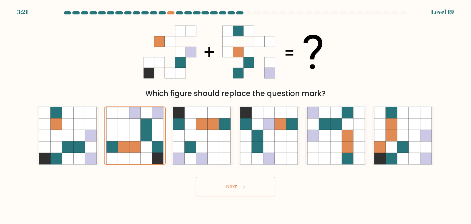
click at [228, 183] on button "Next" at bounding box center [236, 187] width 80 height 20
click at [233, 183] on button "Next" at bounding box center [236, 187] width 80 height 20
click at [161, 117] on icon at bounding box center [158, 113] width 12 height 12
click at [235, 115] on input "b." at bounding box center [235, 113] width 0 height 3
radio input "true"
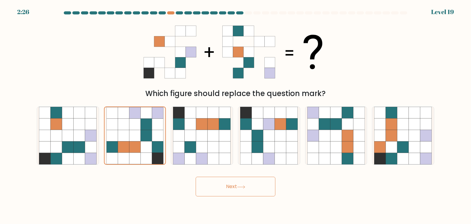
click at [251, 181] on button "Next" at bounding box center [236, 187] width 80 height 20
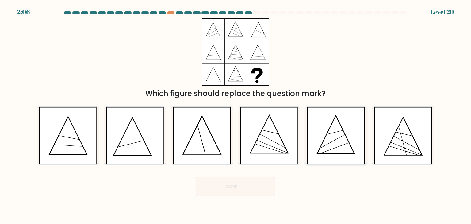
click at [347, 134] on icon at bounding box center [336, 136] width 58 height 58
click at [236, 115] on input "e." at bounding box center [235, 113] width 0 height 3
radio input "true"
click at [252, 186] on button "Next" at bounding box center [236, 187] width 80 height 20
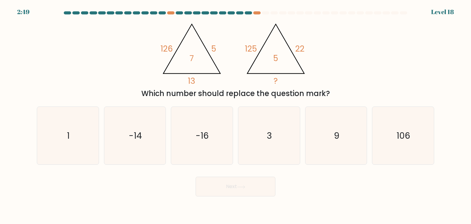
click at [189, 55] on icon "@import url('[URL][DOMAIN_NAME]); 126 5 13 7 @import url('[URL][DOMAIN_NAME]); …" at bounding box center [235, 51] width 155 height 67
click at [199, 52] on icon "@import url('[URL][DOMAIN_NAME]); 126 5 13 7 @import url('[URL][DOMAIN_NAME]); …" at bounding box center [235, 51] width 155 height 67
click at [169, 52] on tspan "126" at bounding box center [167, 48] width 12 height 11
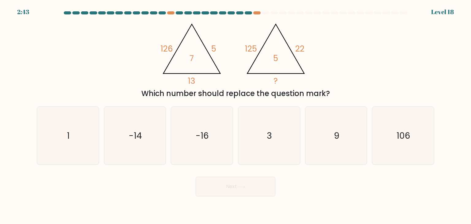
click at [215, 51] on tspan "5" at bounding box center [213, 48] width 5 height 11
click at [190, 57] on tspan "7" at bounding box center [192, 57] width 4 height 11
click at [204, 57] on icon "@import url('[URL][DOMAIN_NAME]); 126 5 13 7 @import url('[URL][DOMAIN_NAME]); …" at bounding box center [235, 51] width 155 height 67
click at [199, 55] on icon "@import url('[URL][DOMAIN_NAME]); 126 5 13 7 @import url('[URL][DOMAIN_NAME]); …" at bounding box center [235, 51] width 155 height 67
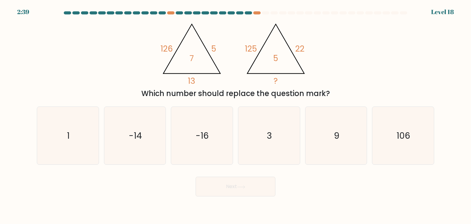
click at [199, 55] on icon "@import url('[URL][DOMAIN_NAME]); 126 5 13 7 @import url('[URL][DOMAIN_NAME]); …" at bounding box center [235, 51] width 155 height 67
click at [280, 136] on icon "3" at bounding box center [269, 136] width 58 height 58
click at [236, 115] on input "d. 3" at bounding box center [235, 113] width 0 height 3
radio input "true"
click at [231, 192] on button "Next" at bounding box center [236, 187] width 80 height 20
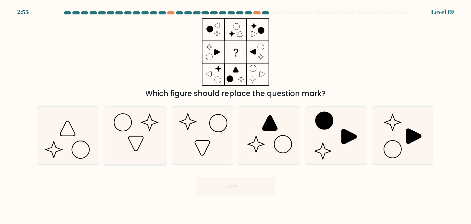
click at [147, 134] on icon at bounding box center [135, 136] width 58 height 58
click at [235, 115] on input "b." at bounding box center [235, 113] width 0 height 3
radio input "true"
click at [262, 186] on button "Next" at bounding box center [236, 187] width 80 height 20
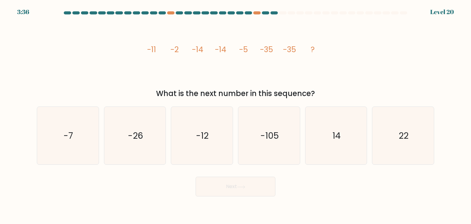
click at [154, 48] on tspan "-11" at bounding box center [151, 49] width 9 height 11
click at [155, 48] on tspan "-11" at bounding box center [151, 49] width 9 height 11
click at [174, 47] on tspan "-2" at bounding box center [174, 49] width 8 height 11
click at [222, 48] on tspan "-14" at bounding box center [220, 49] width 11 height 11
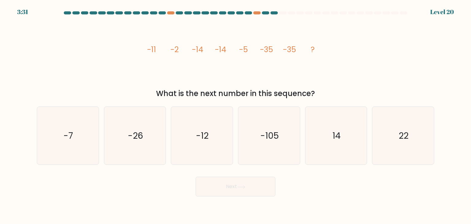
click at [203, 50] on icon "image/svg+xml -11 -2 -14 -14 -5 -35 -35 ?" at bounding box center [235, 51] width 184 height 67
click at [173, 51] on tspan "-2" at bounding box center [174, 49] width 8 height 11
click at [176, 50] on tspan "-2" at bounding box center [174, 49] width 8 height 11
click at [176, 51] on tspan "-2" at bounding box center [174, 49] width 8 height 11
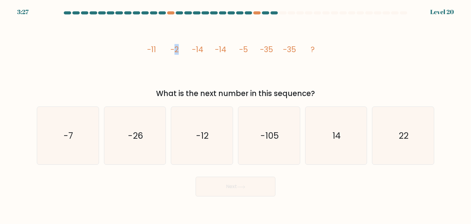
click at [179, 52] on icon "image/svg+xml -11 -2 -14 -14 -5 -35 -35 ?" at bounding box center [235, 51] width 184 height 67
click at [185, 54] on icon "image/svg+xml -11 -2 -14 -14 -5 -35 -35 ?" at bounding box center [235, 51] width 184 height 67
click at [195, 49] on tspan "-14" at bounding box center [197, 49] width 11 height 11
click at [226, 49] on icon "image/svg+xml -11 -2 -14 -14 -5 -35 -35 ?" at bounding box center [235, 51] width 184 height 67
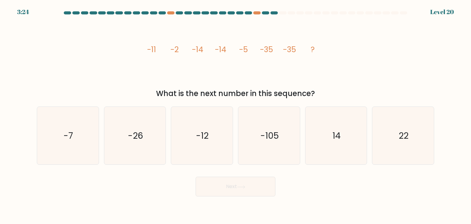
click at [226, 49] on icon "image/svg+xml -11 -2 -14 -14 -5 -35 -35 ?" at bounding box center [235, 51] width 184 height 67
click at [220, 52] on tspan "-14" at bounding box center [220, 49] width 11 height 11
click at [221, 52] on tspan "-14" at bounding box center [220, 49] width 11 height 11
click at [235, 52] on icon "image/svg+xml -11 -2 -14 -14 -5 -35 -35 ?" at bounding box center [235, 51] width 184 height 67
click at [248, 48] on icon "image/svg+xml -11 -2 -14 -14 -5 -35 -35 ?" at bounding box center [235, 51] width 184 height 67
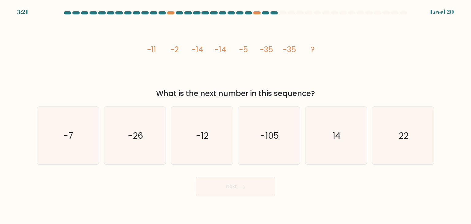
click at [248, 48] on icon "image/svg+xml -11 -2 -14 -14 -5 -35 -35 ?" at bounding box center [235, 51] width 184 height 67
drag, startPoint x: 244, startPoint y: 52, endPoint x: 255, endPoint y: 51, distance: 11.1
click at [255, 51] on icon "image/svg+xml -11 -2 -14 -14 -5 -35 -35 ?" at bounding box center [235, 51] width 184 height 67
click at [268, 52] on tspan "-35" at bounding box center [266, 49] width 13 height 11
click at [297, 51] on icon "image/svg+xml -11 -2 -14 -14 -5 -35 -35 ?" at bounding box center [235, 51] width 184 height 67
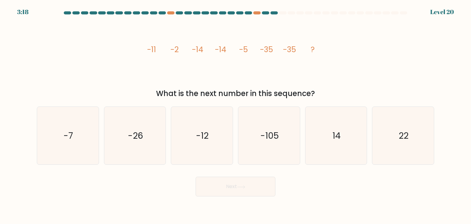
click at [297, 51] on icon "image/svg+xml -11 -2 -14 -14 -5 -35 -35 ?" at bounding box center [235, 51] width 184 height 67
drag, startPoint x: 157, startPoint y: 129, endPoint x: 179, endPoint y: 146, distance: 28.0
click at [157, 129] on icon "-26" at bounding box center [135, 136] width 58 height 58
click at [235, 115] on input "b. -26" at bounding box center [235, 113] width 0 height 3
radio input "true"
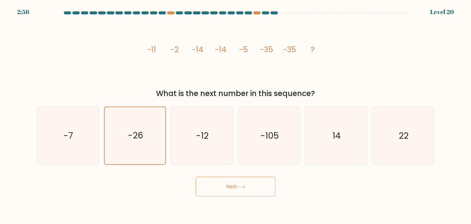
click at [215, 188] on button "Next" at bounding box center [236, 187] width 80 height 20
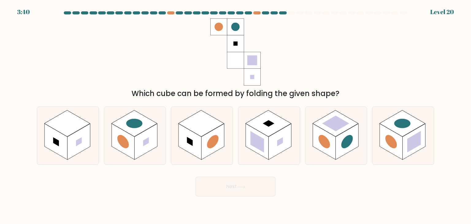
click at [226, 31] on rect at bounding box center [218, 26] width 17 height 17
click at [140, 127] on rect at bounding box center [134, 123] width 46 height 26
click at [235, 115] on input "b." at bounding box center [235, 113] width 0 height 3
radio input "true"
click at [259, 186] on button "Next" at bounding box center [236, 187] width 80 height 20
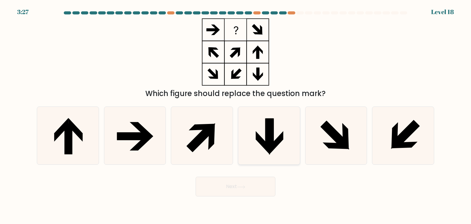
click at [271, 119] on icon at bounding box center [270, 133] width 8 height 31
click at [236, 115] on input "d." at bounding box center [235, 113] width 0 height 3
radio input "true"
click at [234, 196] on button "Next" at bounding box center [236, 187] width 80 height 20
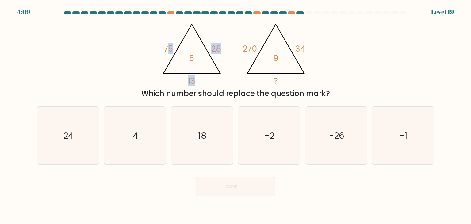
drag, startPoint x: 169, startPoint y: 50, endPoint x: 191, endPoint y: 61, distance: 25.0
click at [191, 61] on icon "@import url('[URL][DOMAIN_NAME]); 75 28 13 5" at bounding box center [192, 53] width 67 height 68
click at [199, 60] on icon "@import url('[URL][DOMAIN_NAME]); 75 28 13 5 @import url('[URL][DOMAIN_NAME]); …" at bounding box center [235, 51] width 155 height 67
click at [192, 58] on tspan "5" at bounding box center [191, 57] width 5 height 11
click at [245, 49] on tspan "270" at bounding box center [250, 48] width 14 height 11
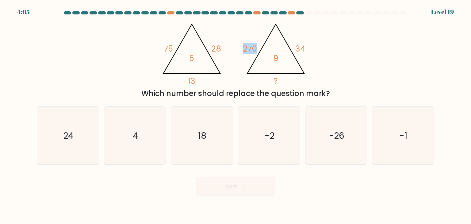
click at [245, 49] on tspan "270" at bounding box center [250, 48] width 14 height 11
click at [277, 56] on tspan "9" at bounding box center [275, 57] width 5 height 11
click at [275, 55] on tspan "9" at bounding box center [275, 57] width 5 height 11
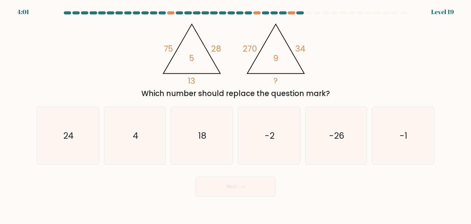
drag, startPoint x: 143, startPoint y: 149, endPoint x: 211, endPoint y: 176, distance: 73.5
click at [143, 150] on icon "4" at bounding box center [135, 136] width 58 height 58
click at [235, 115] on input "b. 4" at bounding box center [235, 113] width 0 height 3
radio input "true"
click at [228, 178] on button "Next" at bounding box center [236, 187] width 80 height 20
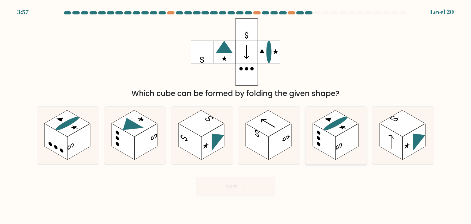
click at [325, 127] on ellipse at bounding box center [335, 123] width 28 height 16
click at [236, 115] on input "e." at bounding box center [235, 113] width 0 height 3
radio input "true"
click at [151, 121] on rect at bounding box center [134, 123] width 46 height 26
click at [235, 115] on input "b." at bounding box center [235, 113] width 0 height 3
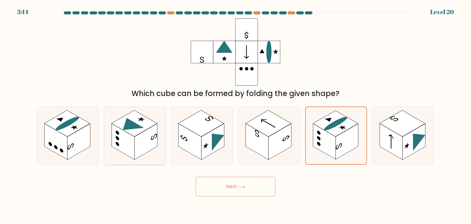
radio input "true"
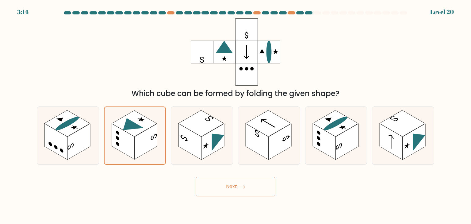
click at [227, 186] on button "Next" at bounding box center [236, 187] width 80 height 20
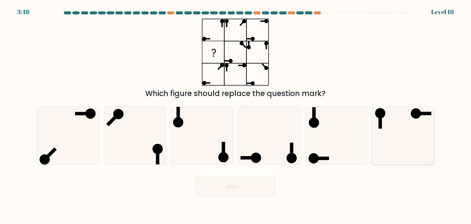
click at [407, 129] on icon at bounding box center [403, 136] width 58 height 58
click at [236, 115] on input "f." at bounding box center [235, 113] width 0 height 3
radio input "true"
click at [244, 195] on button "Next" at bounding box center [236, 187] width 80 height 20
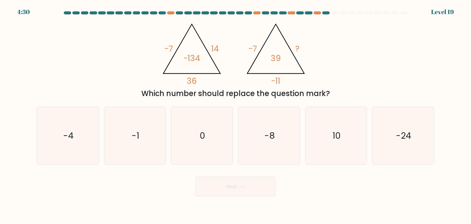
click at [199, 58] on tspan "-134" at bounding box center [191, 57] width 17 height 11
click at [200, 56] on icon "@import url('[URL][DOMAIN_NAME]); -7 14 36 -134 @import url('[URL][DOMAIN_NAME]…" at bounding box center [235, 51] width 155 height 67
click at [197, 57] on tspan "-134" at bounding box center [191, 57] width 17 height 11
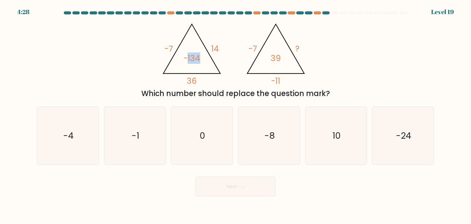
click at [197, 57] on tspan "-134" at bounding box center [191, 57] width 17 height 11
click at [206, 50] on icon at bounding box center [191, 48] width 57 height 49
click at [215, 46] on tspan "14" at bounding box center [215, 48] width 8 height 11
click at [188, 55] on tspan "-134" at bounding box center [191, 57] width 17 height 11
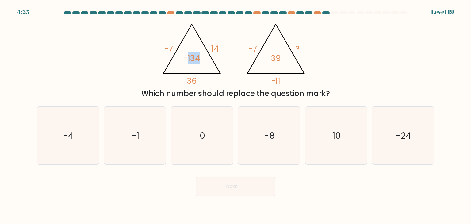
click at [188, 55] on tspan "-134" at bounding box center [191, 57] width 17 height 11
click at [195, 58] on tspan "-134" at bounding box center [191, 57] width 17 height 11
click at [213, 52] on tspan "14" at bounding box center [215, 48] width 8 height 11
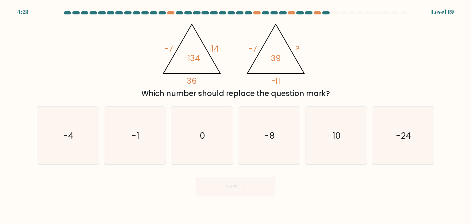
click at [188, 58] on tspan "-134" at bounding box center [191, 57] width 17 height 11
click at [211, 58] on icon at bounding box center [191, 48] width 57 height 49
click at [194, 61] on tspan "-134" at bounding box center [191, 57] width 17 height 11
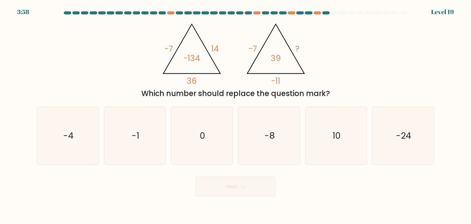
click at [218, 40] on icon "@import url('[URL][DOMAIN_NAME]); -7 14 36 -134 @import url('[URL][DOMAIN_NAME]…" at bounding box center [235, 51] width 155 height 67
click at [190, 55] on tspan "-134" at bounding box center [191, 57] width 17 height 11
click at [231, 52] on icon "@import url('[URL][DOMAIN_NAME]); -7 14 36 -134 @import url('[URL][DOMAIN_NAME]…" at bounding box center [235, 51] width 155 height 67
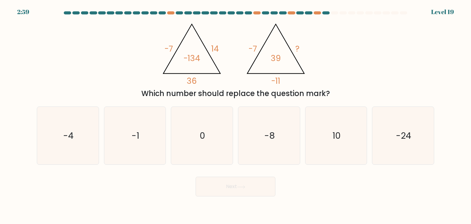
click at [216, 52] on tspan "14" at bounding box center [215, 48] width 8 height 11
click at [166, 47] on tspan "-7" at bounding box center [168, 48] width 9 height 11
click at [214, 51] on tspan "14" at bounding box center [215, 48] width 8 height 11
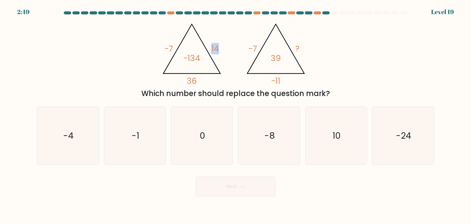
drag, startPoint x: 214, startPoint y: 51, endPoint x: 207, endPoint y: 51, distance: 7.4
click at [213, 51] on tspan "14" at bounding box center [215, 48] width 8 height 11
click at [165, 51] on tspan "-7" at bounding box center [168, 48] width 9 height 11
drag, startPoint x: 166, startPoint y: 51, endPoint x: 186, endPoint y: 70, distance: 28.2
click at [166, 52] on tspan "-7" at bounding box center [168, 48] width 9 height 11
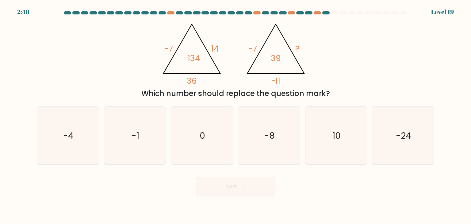
click at [193, 82] on tspan "36" at bounding box center [192, 80] width 10 height 11
click at [296, 48] on tspan "?" at bounding box center [297, 48] width 4 height 11
click at [253, 48] on tspan "-7" at bounding box center [252, 48] width 9 height 11
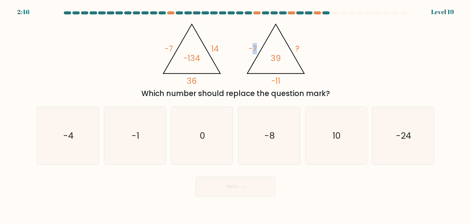
click at [254, 48] on tspan "-7" at bounding box center [252, 48] width 9 height 11
click at [296, 46] on tspan "?" at bounding box center [297, 48] width 4 height 11
click at [248, 46] on tspan "-7" at bounding box center [252, 48] width 9 height 11
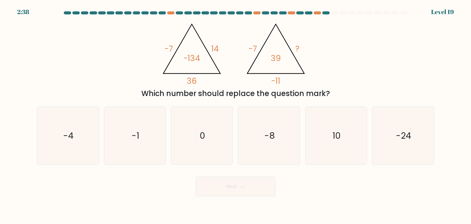
click at [278, 80] on tspan "-11" at bounding box center [275, 80] width 9 height 11
click at [270, 80] on icon "@import url('[URL][DOMAIN_NAME]); -7 14 36 -134 @import url('[URL][DOMAIN_NAME]…" at bounding box center [235, 51] width 155 height 67
drag, startPoint x: 271, startPoint y: 80, endPoint x: 274, endPoint y: 73, distance: 8.0
click at [271, 81] on tspan "-11" at bounding box center [275, 80] width 9 height 11
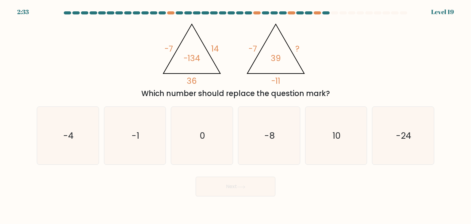
click at [254, 51] on tspan "-7" at bounding box center [252, 48] width 9 height 11
click at [299, 49] on tspan "?" at bounding box center [297, 48] width 4 height 11
click at [102, 124] on div "b. -1" at bounding box center [134, 135] width 67 height 58
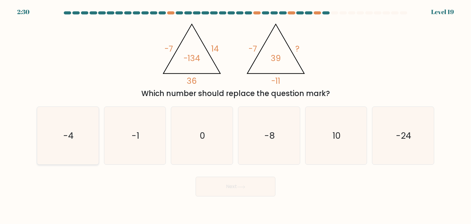
click at [82, 135] on icon "-4" at bounding box center [68, 136] width 58 height 58
click at [235, 115] on input "a. -4" at bounding box center [235, 113] width 0 height 3
radio input "true"
click at [209, 184] on button "Next" at bounding box center [236, 187] width 80 height 20
click at [227, 188] on button "Next" at bounding box center [236, 187] width 80 height 20
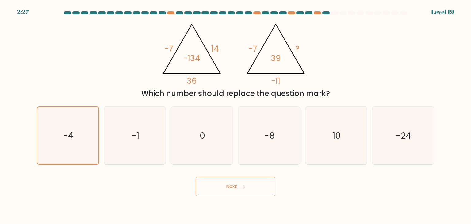
click at [227, 188] on button "Next" at bounding box center [236, 187] width 80 height 20
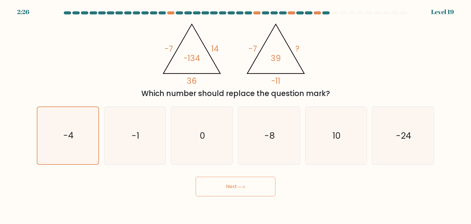
click at [227, 188] on button "Next" at bounding box center [236, 187] width 80 height 20
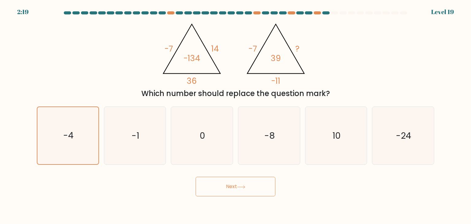
click at [227, 188] on button "Next" at bounding box center [236, 187] width 80 height 20
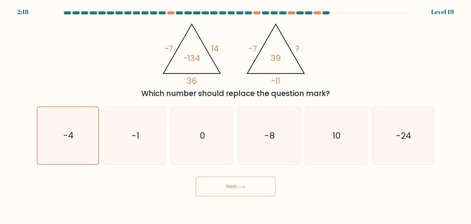
click at [227, 188] on button "Next" at bounding box center [236, 187] width 80 height 20
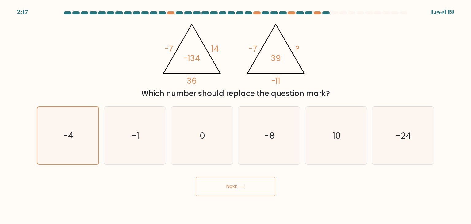
click at [227, 188] on button "Next" at bounding box center [236, 187] width 80 height 20
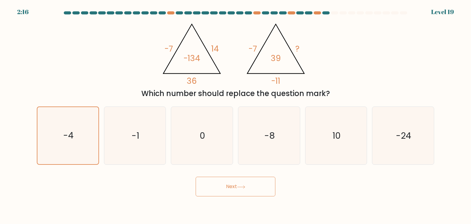
click at [227, 188] on button "Next" at bounding box center [236, 187] width 80 height 20
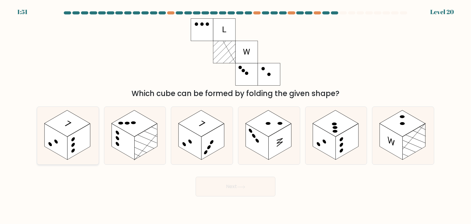
click at [85, 127] on rect at bounding box center [78, 142] width 23 height 36
click at [235, 115] on input "a." at bounding box center [235, 113] width 0 height 3
radio input "true"
click at [235, 188] on button "Next" at bounding box center [236, 187] width 80 height 20
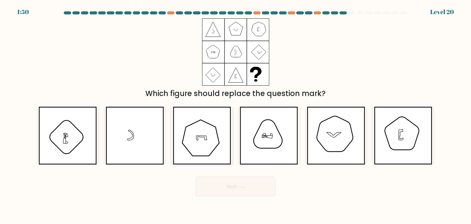
click at [220, 125] on icon at bounding box center [202, 136] width 58 height 58
click at [235, 115] on input "c." at bounding box center [235, 113] width 0 height 3
radio input "true"
click at [235, 186] on button "Next" at bounding box center [236, 187] width 80 height 20
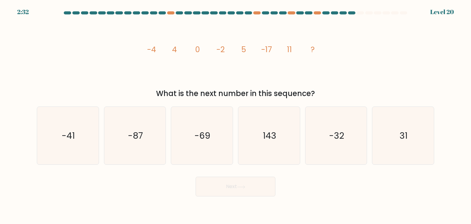
click at [153, 49] on tspan "-4" at bounding box center [151, 49] width 9 height 11
click at [153, 47] on tspan "-4" at bounding box center [151, 49] width 9 height 11
drag, startPoint x: 174, startPoint y: 51, endPoint x: 196, endPoint y: 48, distance: 22.0
click at [175, 51] on tspan "4" at bounding box center [174, 49] width 5 height 11
click at [198, 48] on tspan "0" at bounding box center [197, 49] width 5 height 11
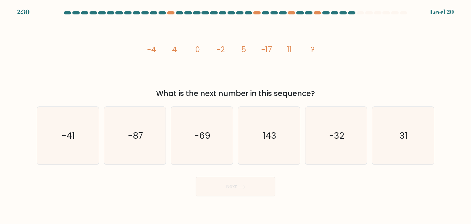
click at [198, 48] on tspan "0" at bounding box center [197, 49] width 5 height 11
drag, startPoint x: 156, startPoint y: 51, endPoint x: 167, endPoint y: 49, distance: 11.1
click at [167, 49] on icon "image/svg+xml -4 4 0 -2 5 -17 11 ?" at bounding box center [235, 51] width 184 height 67
drag, startPoint x: 178, startPoint y: 49, endPoint x: 172, endPoint y: 53, distance: 7.2
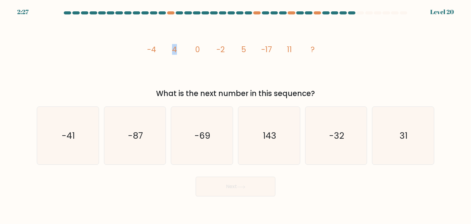
click at [172, 53] on icon "image/svg+xml -4 4 0 -2 5 -17 11 ?" at bounding box center [235, 51] width 184 height 67
drag, startPoint x: 202, startPoint y: 51, endPoint x: 196, endPoint y: 52, distance: 6.5
click at [196, 51] on icon "image/svg+xml -4 4 0 -2 5 -17 11 ?" at bounding box center [235, 51] width 184 height 67
drag, startPoint x: 218, startPoint y: 51, endPoint x: 235, endPoint y: 47, distance: 17.0
click at [234, 48] on icon "image/svg+xml -4 4 0 -2 5 -17 11 ?" at bounding box center [235, 51] width 184 height 67
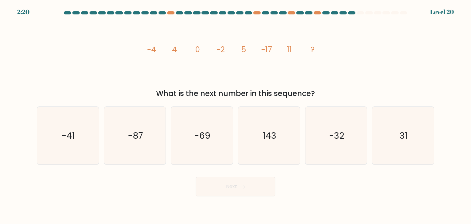
click at [258, 46] on icon "image/svg+xml -4 4 0 -2 5 -17 11 ?" at bounding box center [235, 51] width 184 height 67
click at [197, 53] on tspan "0" at bounding box center [197, 49] width 5 height 11
click at [197, 52] on tspan "0" at bounding box center [197, 49] width 5 height 11
click at [239, 48] on icon "image/svg+xml -4 4 0 -2 5 -17 11 ?" at bounding box center [235, 51] width 184 height 67
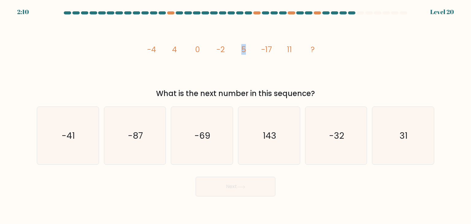
click at [239, 48] on icon "image/svg+xml -4 4 0 -2 5 -17 11 ?" at bounding box center [235, 51] width 184 height 67
click at [287, 48] on tspan "11" at bounding box center [289, 49] width 5 height 11
click at [173, 51] on tspan "4" at bounding box center [174, 49] width 5 height 11
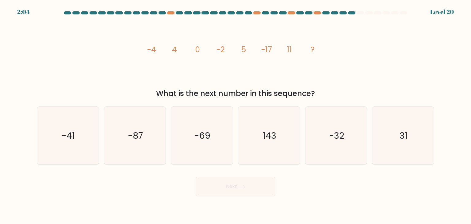
click at [224, 49] on tspan "-2" at bounding box center [220, 49] width 8 height 11
click at [220, 48] on tspan "-2" at bounding box center [220, 49] width 8 height 11
click at [171, 51] on icon "image/svg+xml -4 4 0 -2 5 -17 11 ?" at bounding box center [235, 51] width 184 height 67
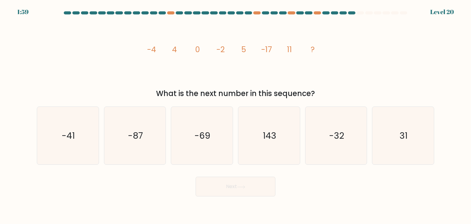
click at [175, 51] on tspan "4" at bounding box center [174, 49] width 5 height 11
click at [224, 50] on tspan "-2" at bounding box center [220, 49] width 8 height 11
click at [224, 52] on tspan "-2" at bounding box center [220, 49] width 8 height 11
click at [266, 48] on tspan "-17" at bounding box center [266, 49] width 11 height 11
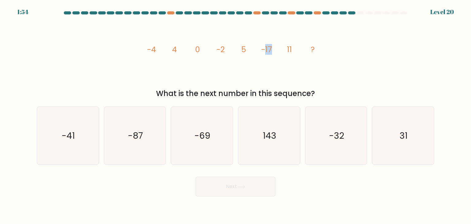
click at [266, 48] on tspan "-17" at bounding box center [266, 49] width 11 height 11
click at [265, 51] on tspan "-17" at bounding box center [266, 49] width 11 height 11
click at [269, 50] on tspan "-17" at bounding box center [266, 49] width 11 height 11
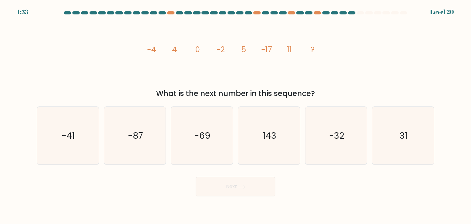
click at [172, 49] on icon "image/svg+xml -4 4 0 -2 5 -17 11 ?" at bounding box center [235, 51] width 184 height 67
click at [172, 49] on tspan "4" at bounding box center [174, 49] width 5 height 11
drag, startPoint x: 219, startPoint y: 45, endPoint x: 228, endPoint y: 49, distance: 10.2
click at [228, 49] on icon "image/svg+xml -4 4 0 -2 5 -17 11 ?" at bounding box center [235, 51] width 184 height 67
drag, startPoint x: 262, startPoint y: 49, endPoint x: 272, endPoint y: 47, distance: 10.1
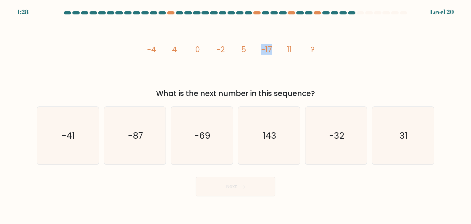
click at [272, 47] on icon "image/svg+xml -4 4 0 -2 5 -17 11 ?" at bounding box center [235, 51] width 184 height 67
click at [319, 130] on icon "-32" at bounding box center [336, 136] width 58 height 58
click at [236, 115] on input "e. -32" at bounding box center [235, 113] width 0 height 3
radio input "true"
click at [236, 184] on button "Next" at bounding box center [236, 187] width 80 height 20
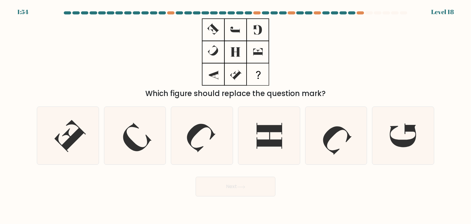
click at [222, 30] on icon at bounding box center [235, 51] width 77 height 67
click at [134, 128] on icon at bounding box center [135, 136] width 58 height 58
click at [235, 115] on input "b." at bounding box center [235, 113] width 0 height 3
radio input "true"
click at [220, 182] on button "Next" at bounding box center [236, 187] width 80 height 20
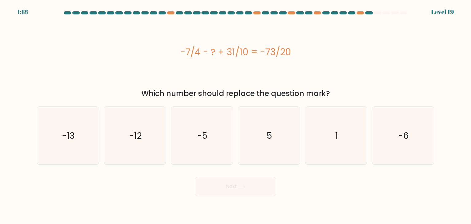
click at [199, 48] on div "-7/4 - ? + 31/10 = -73/20" at bounding box center [235, 52] width 397 height 14
click at [225, 51] on div "-7/4 - ? + 31/10 = -73/20" at bounding box center [235, 52] width 397 height 14
click at [231, 51] on div "-7/4 - ? + 31/10 = -73/20" at bounding box center [235, 52] width 397 height 14
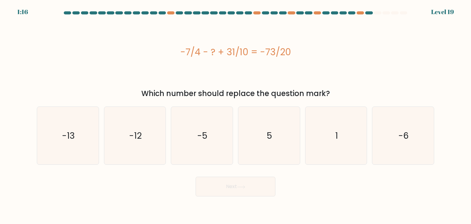
click at [233, 50] on div "-7/4 - ? + 31/10 = -73/20" at bounding box center [235, 52] width 397 height 14
click at [248, 51] on div "-7/4 - ? + 31/10 = -73/20" at bounding box center [235, 52] width 397 height 14
click at [266, 48] on div "-7/4 - ? + 31/10 = -73/20" at bounding box center [235, 52] width 397 height 14
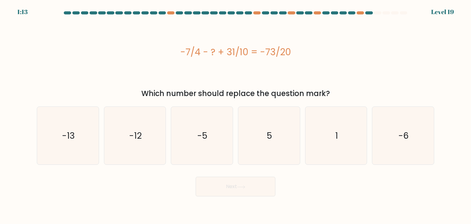
click at [224, 52] on div "-7/4 - ? + 31/10 = -73/20" at bounding box center [235, 52] width 397 height 14
click at [202, 55] on div "-7/4 - ? + 31/10 = -73/20" at bounding box center [235, 52] width 397 height 14
click at [215, 58] on div "-7/4 - ? + 31/10 = -73/20" at bounding box center [235, 52] width 397 height 14
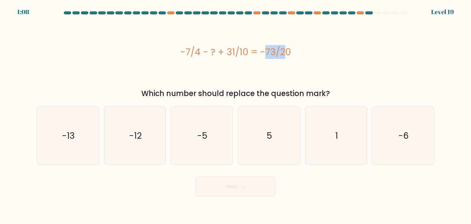
drag, startPoint x: 228, startPoint y: 54, endPoint x: 243, endPoint y: 54, distance: 14.7
click at [243, 54] on div "-7/4 - ? + 31/10 = -73/20" at bounding box center [235, 52] width 397 height 14
click at [248, 51] on div "-7/4 - ? + 31/10 = -73/20" at bounding box center [235, 52] width 397 height 14
click at [277, 49] on div "-7/4 - ? + 31/10 = -73/20" at bounding box center [235, 52] width 397 height 14
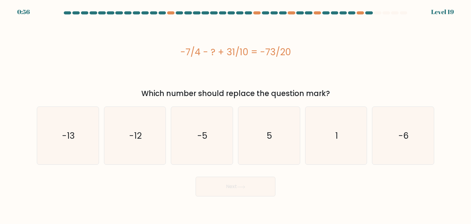
click at [277, 49] on div "-7/4 - ? + 31/10 = -73/20" at bounding box center [235, 52] width 397 height 14
click at [272, 48] on div "-7/4 - ? + 31/10 = -73/20" at bounding box center [235, 52] width 397 height 14
click at [191, 51] on div "-7/4 - ? + 31/10 = -73/20" at bounding box center [235, 52] width 397 height 14
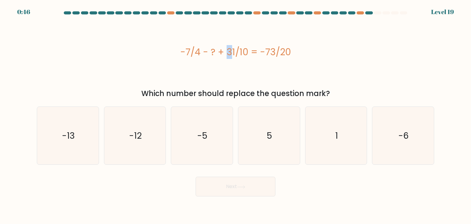
click at [188, 52] on div "-7/4 - ? + 31/10 = -73/20" at bounding box center [235, 52] width 397 height 14
click at [260, 50] on div "-7/4 - ? + 31/10 = -73/20" at bounding box center [235, 52] width 397 height 14
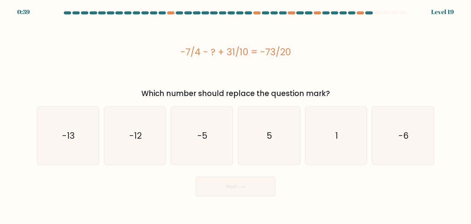
click at [260, 50] on div "-7/4 - ? + 31/10 = -73/20" at bounding box center [235, 52] width 397 height 14
click at [283, 48] on div "-7/4 - ? + 31/10 = -73/20" at bounding box center [235, 52] width 397 height 14
click at [232, 50] on div "-7/4 - ? + 31/10 = -73/20" at bounding box center [235, 52] width 397 height 14
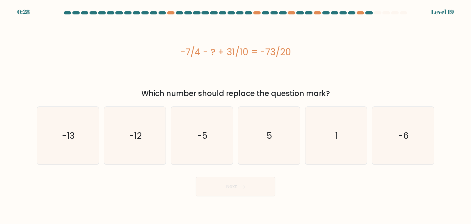
click at [201, 52] on div "-7/4 - ? + 31/10 = -73/20" at bounding box center [235, 52] width 397 height 14
click at [200, 51] on div "-7/4 - ? + 31/10 = -73/20" at bounding box center [235, 52] width 397 height 14
click at [199, 51] on div "-7/4 - ? + 31/10 = -73/20" at bounding box center [235, 52] width 397 height 14
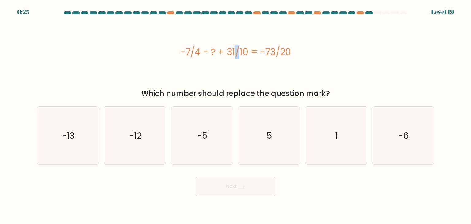
click at [199, 52] on div "-7/4 - ? + 31/10 = -73/20" at bounding box center [235, 52] width 397 height 14
click at [210, 51] on div "-7/4 - ? + 31/10 = -73/20" at bounding box center [235, 52] width 397 height 14
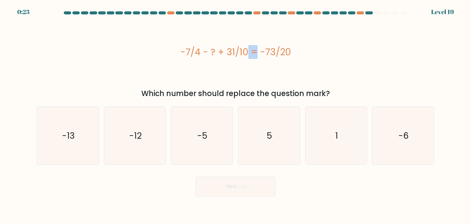
click at [210, 51] on div "-7/4 - ? + 31/10 = -73/20" at bounding box center [235, 52] width 397 height 14
click at [231, 50] on div "-7/4 - ? + 31/10 = -73/20" at bounding box center [235, 52] width 397 height 14
click at [258, 49] on div "-7/4 - ? + 31/10 = -73/20" at bounding box center [235, 52] width 397 height 14
click at [282, 145] on icon "5" at bounding box center [269, 136] width 58 height 58
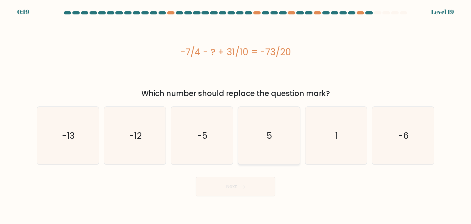
click at [236, 115] on input "d. 5" at bounding box center [235, 113] width 0 height 3
radio input "true"
click at [237, 186] on button "Next" at bounding box center [236, 187] width 80 height 20
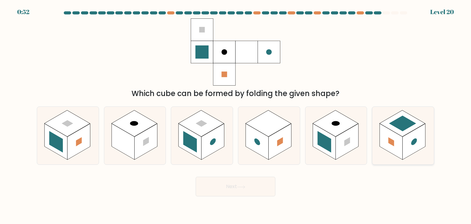
click at [389, 139] on rect at bounding box center [391, 141] width 6 height 9
click at [236, 115] on input "f." at bounding box center [235, 113] width 0 height 3
radio input "true"
click at [231, 183] on button "Next" at bounding box center [236, 187] width 80 height 20
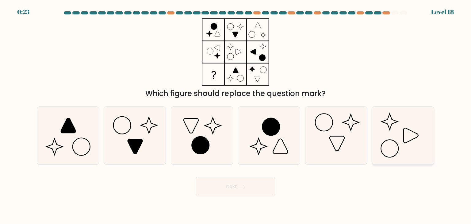
click at [384, 125] on icon at bounding box center [403, 136] width 58 height 58
click at [236, 115] on input "f." at bounding box center [235, 113] width 0 height 3
radio input "true"
click at [266, 180] on button "Next" at bounding box center [236, 187] width 80 height 20
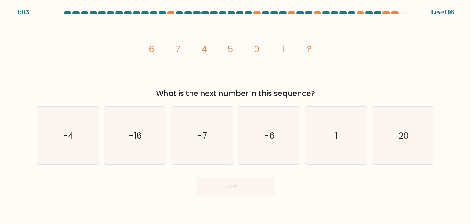
drag, startPoint x: 152, startPoint y: 47, endPoint x: 162, endPoint y: 47, distance: 9.8
click at [156, 48] on icon "image/svg+xml 6 7 4 5 0 1 ?" at bounding box center [235, 51] width 184 height 67
click at [178, 46] on tspan "7" at bounding box center [177, 49] width 5 height 12
click at [179, 47] on tspan "7" at bounding box center [177, 49] width 5 height 12
drag, startPoint x: 200, startPoint y: 47, endPoint x: 204, endPoint y: 48, distance: 4.2
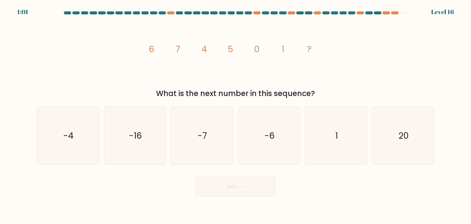
click at [204, 48] on icon "image/svg+xml 6 7 4 5 0 1 ?" at bounding box center [235, 51] width 184 height 67
click at [204, 49] on tspan "4" at bounding box center [204, 49] width 6 height 12
click at [226, 46] on icon "image/svg+xml 6 7 4 5 0 1 ?" at bounding box center [235, 51] width 184 height 67
click at [258, 126] on icon "-6" at bounding box center [269, 136] width 58 height 58
click at [236, 115] on input "d. -6" at bounding box center [235, 113] width 0 height 3
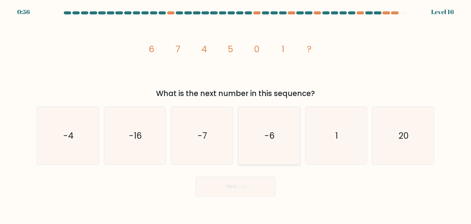
radio input "true"
click at [262, 189] on button "Next" at bounding box center [236, 187] width 80 height 20
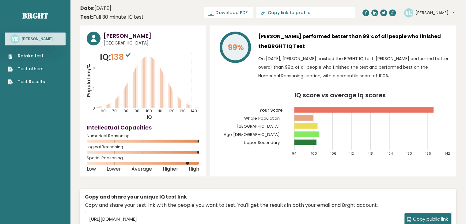
click at [40, 81] on link "Test Results" at bounding box center [26, 81] width 37 height 6
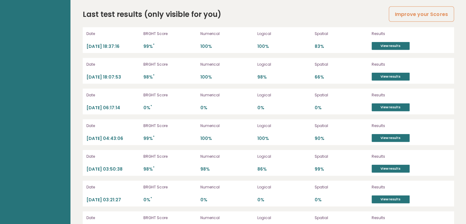
scroll to position [1736, 0]
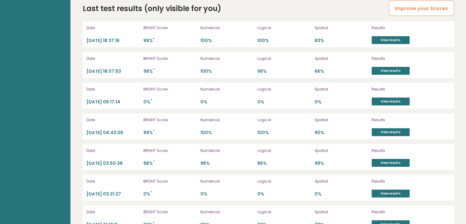
click at [402, 9] on link "Improve your Scores" at bounding box center [421, 9] width 65 height 16
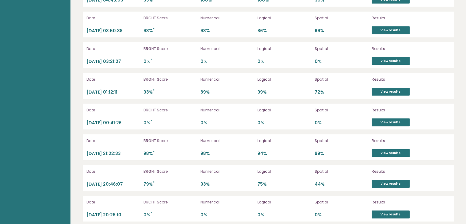
scroll to position [1873, 0]
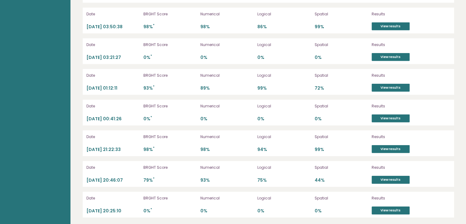
click at [147, 177] on p "79% *" at bounding box center [169, 180] width 53 height 6
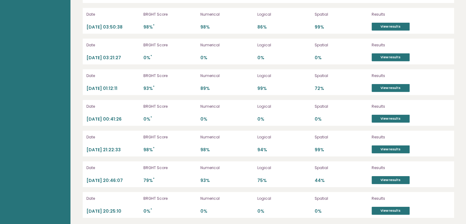
click at [144, 147] on p "98% *" at bounding box center [169, 150] width 53 height 6
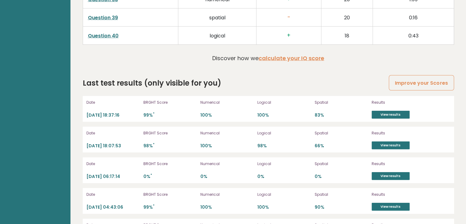
scroll to position [1662, 0]
click at [315, 113] on p "83%" at bounding box center [341, 116] width 53 height 6
